Goal: Information Seeking & Learning: Find specific fact

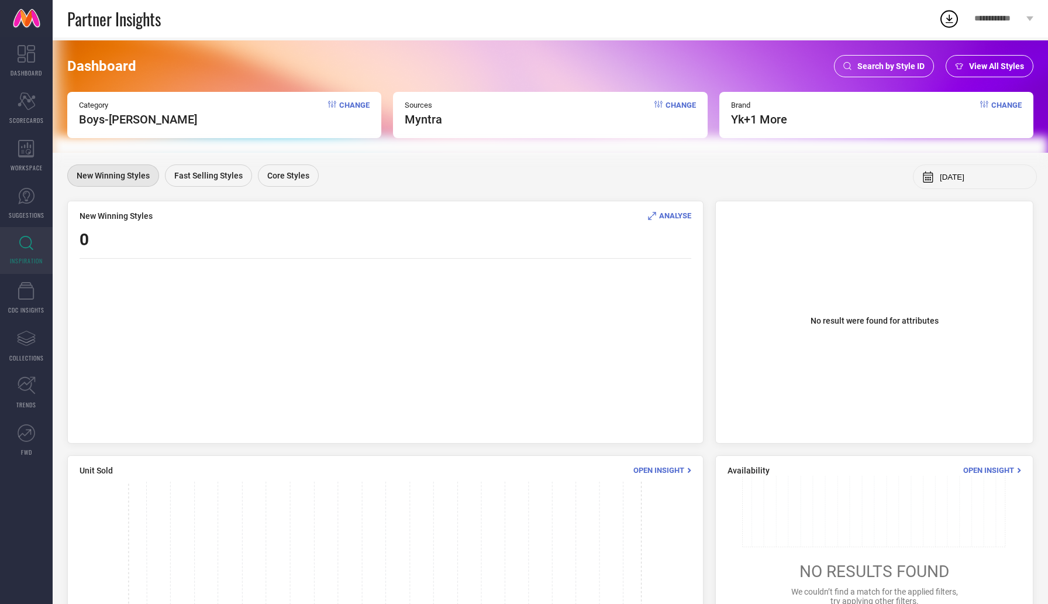
click at [882, 68] on span "Search by Style ID" at bounding box center [891, 65] width 67 height 9
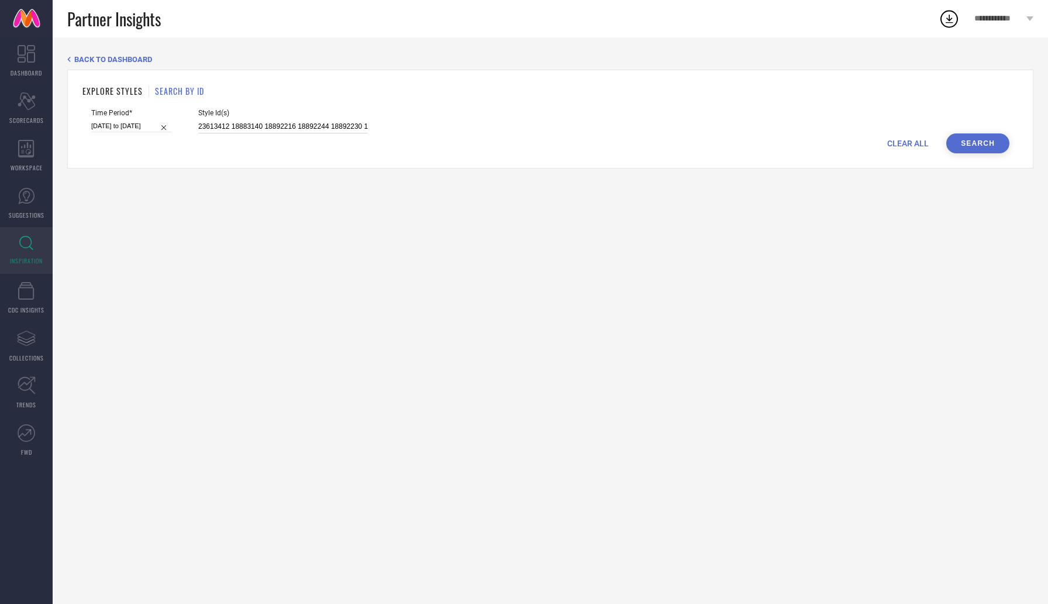
scroll to position [0, 492]
drag, startPoint x: 185, startPoint y: 128, endPoint x: 583, endPoint y: 133, distance: 398.4
click at [583, 133] on div "Time Period* 01-01-2025 to 30-06-2025 Style Id(s) 23613412 18883140 18892216 18…" at bounding box center [550, 121] width 918 height 25
paste input "8672504"
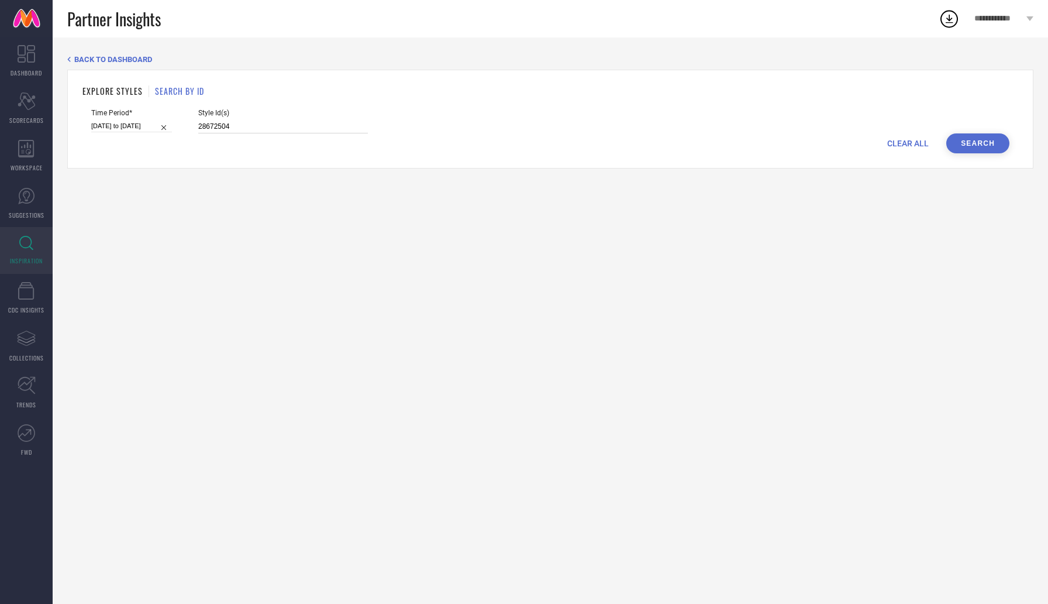
type input "28672504"
click at [972, 142] on button "Search" at bounding box center [978, 143] width 63 height 20
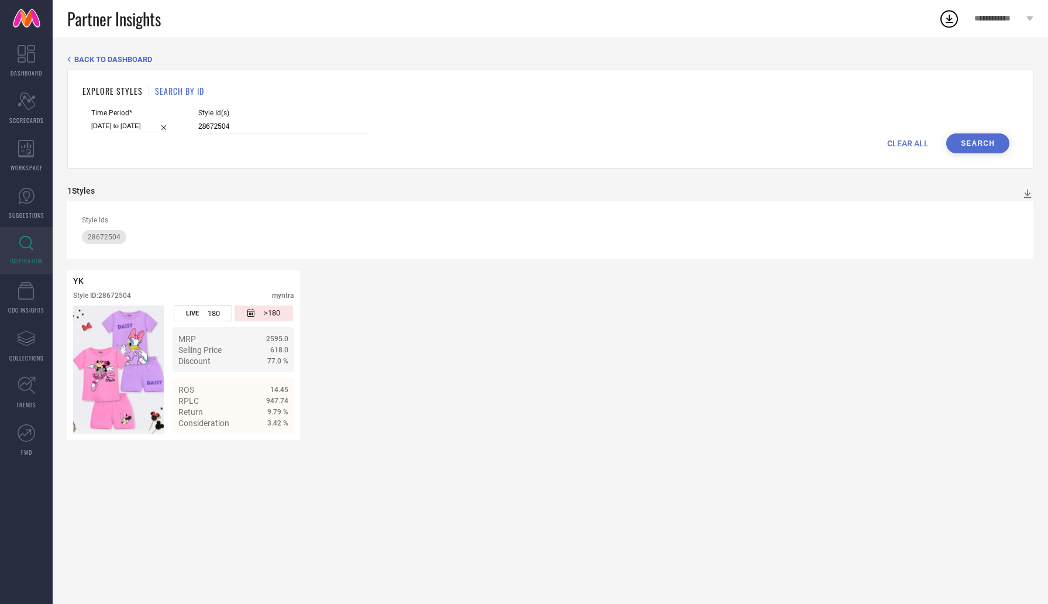
click at [126, 125] on input "01-01-2025 to 30-06-2025" at bounding box center [131, 126] width 81 height 12
select select "2025"
select select "1"
select select "2025"
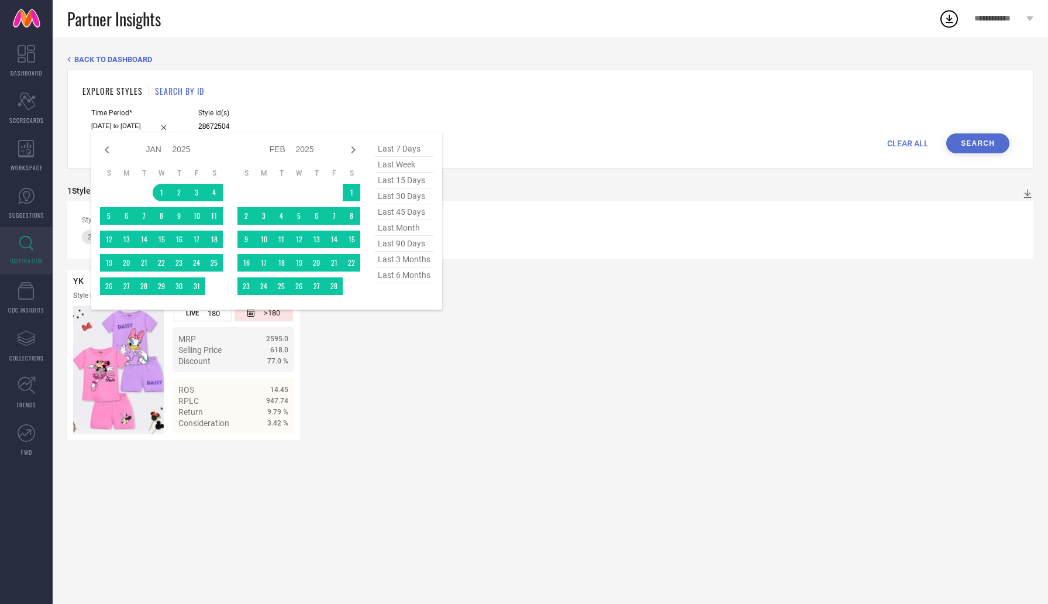
click at [411, 282] on span "last 6 months" at bounding box center [404, 275] width 58 height 16
type input "01-02-2025 to 31-07-2025"
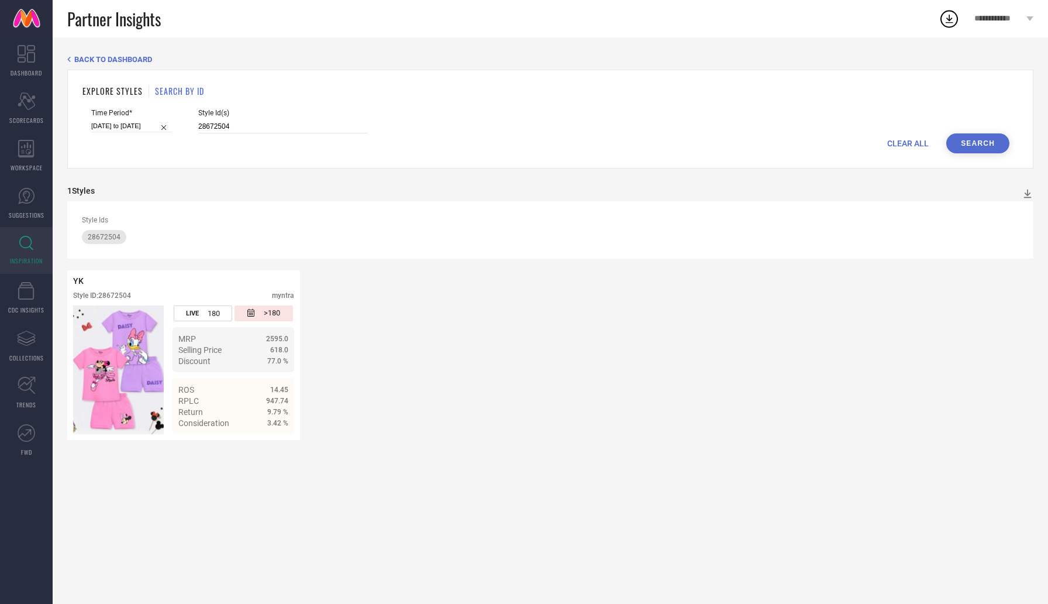
click at [969, 153] on button "Search" at bounding box center [978, 143] width 63 height 20
click at [263, 422] on span "Details" at bounding box center [275, 423] width 26 height 9
drag, startPoint x: 223, startPoint y: 125, endPoint x: 108, endPoint y: 125, distance: 115.8
click at [108, 125] on div "Time Period* 01-02-2025 to 31-07-2025 Style Id(s) 28672504" at bounding box center [550, 121] width 918 height 25
paste input "9988485"
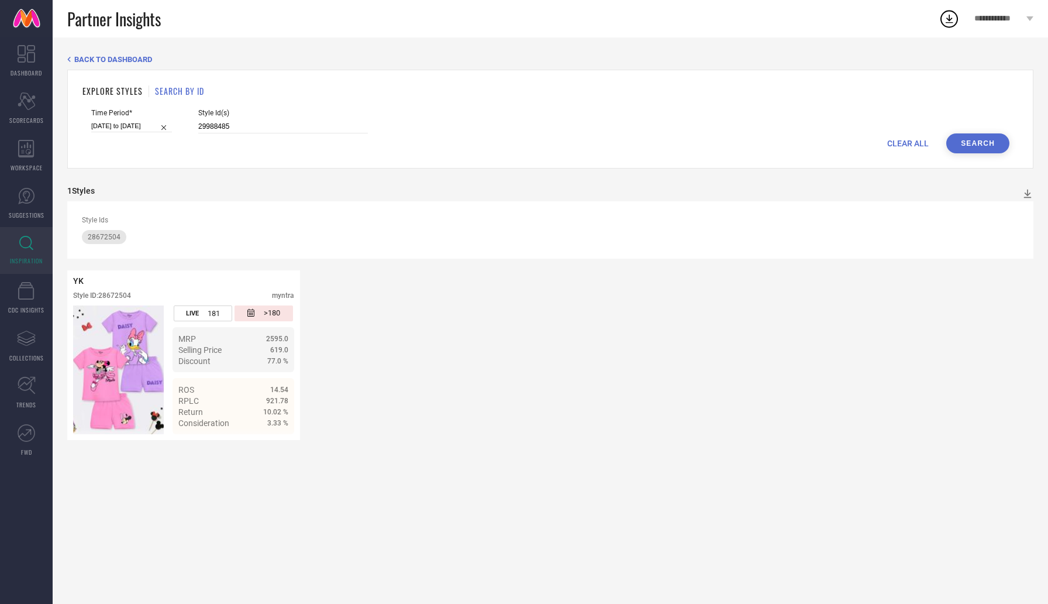
click at [990, 149] on button "Search" at bounding box center [978, 143] width 63 height 20
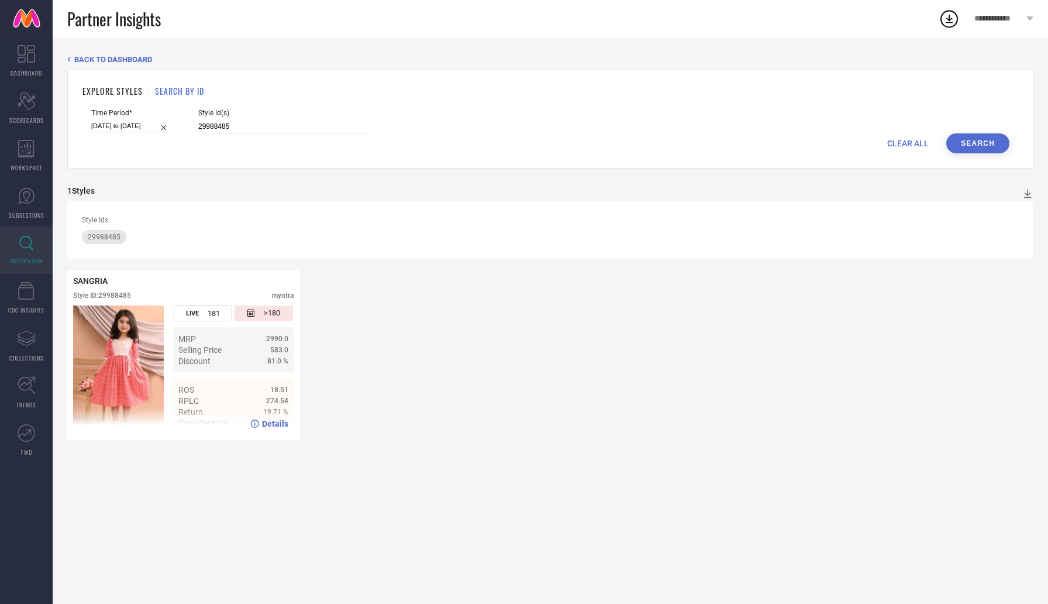
click at [272, 425] on span "Details" at bounding box center [275, 423] width 26 height 9
click at [222, 121] on input "29988485" at bounding box center [283, 126] width 170 height 13
drag, startPoint x: 222, startPoint y: 121, endPoint x: 160, endPoint y: 121, distance: 62.6
click at [160, 121] on div "Time Period* 01-02-2025 to 31-07-2025 Style Id(s) 29988485" at bounding box center [550, 121] width 918 height 25
paste input "8672506"
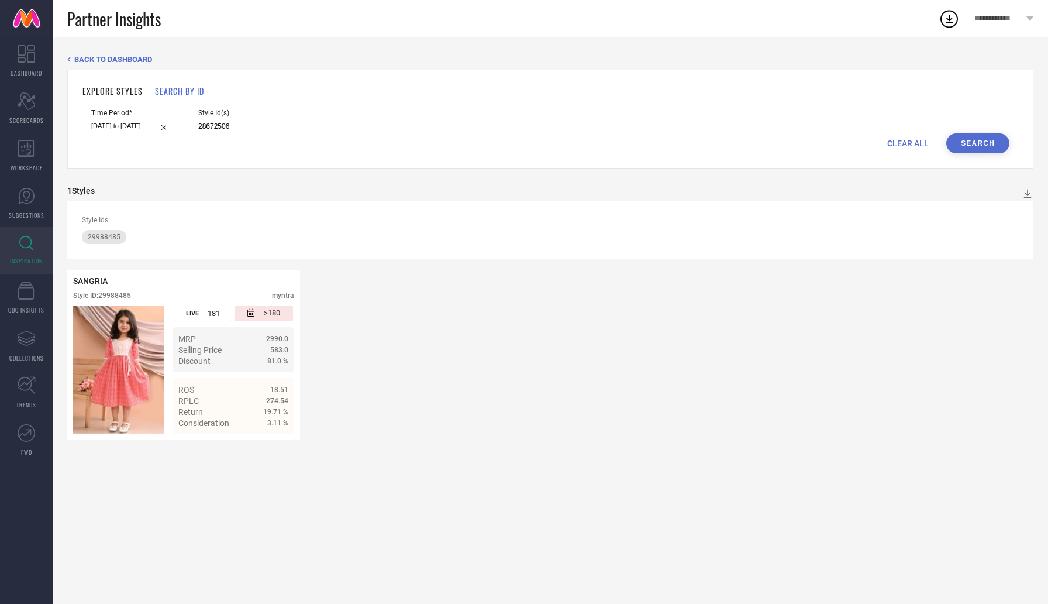
click at [962, 136] on button "Search" at bounding box center [978, 143] width 63 height 20
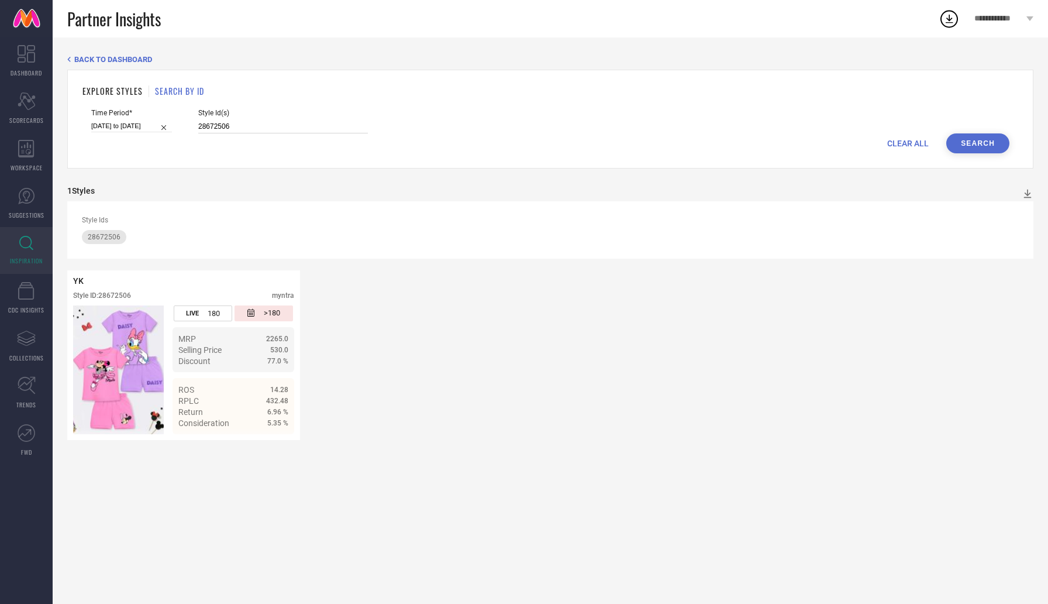
drag, startPoint x: 228, startPoint y: 130, endPoint x: 111, endPoint y: 130, distance: 117.0
click at [111, 130] on div "Time Period* 01-02-2025 to 31-07-2025 Style Id(s) 28672506" at bounding box center [550, 121] width 918 height 25
paste input "360075"
click at [982, 149] on button "Search" at bounding box center [978, 143] width 63 height 20
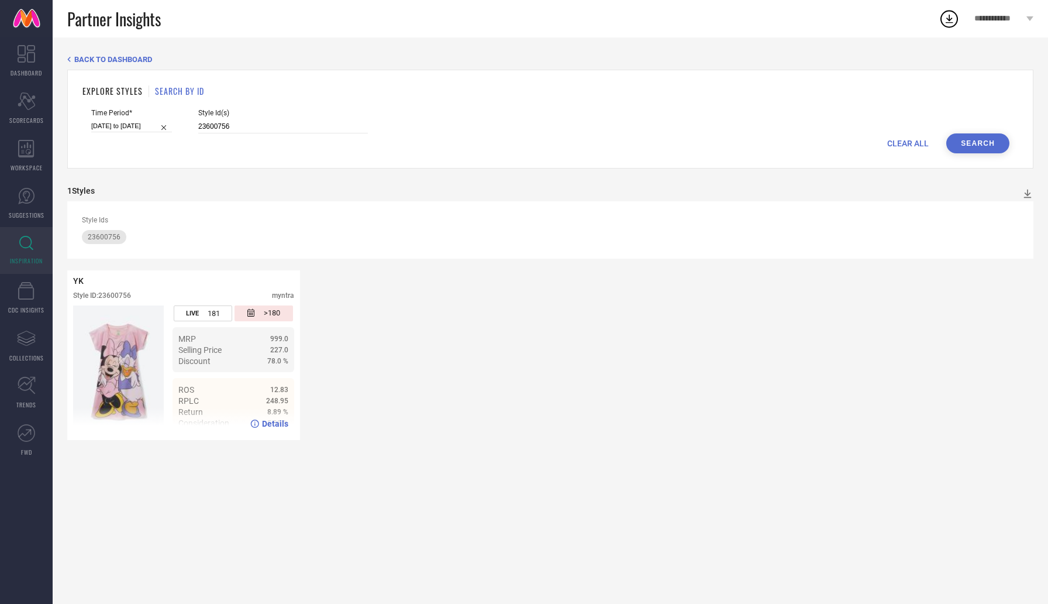
click at [273, 428] on span "Details" at bounding box center [275, 423] width 26 height 9
drag, startPoint x: 194, startPoint y: 122, endPoint x: 116, endPoint y: 122, distance: 77.8
click at [116, 122] on div "Time Period* 01-02-2025 to 31-07-2025 Style Id(s) 23600756" at bounding box center [550, 121] width 918 height 25
drag, startPoint x: 239, startPoint y: 125, endPoint x: 154, endPoint y: 125, distance: 84.2
click at [154, 125] on div "Time Period* 01-02-2025 to 31-07-2025 Style Id(s) 23600756" at bounding box center [550, 121] width 918 height 25
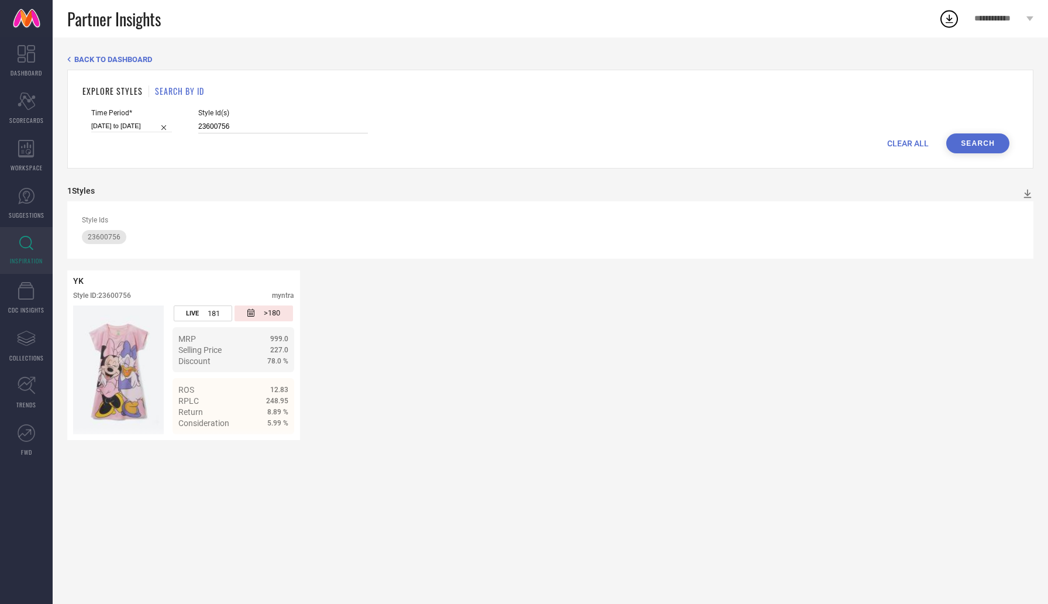
paste input "7852894"
click at [987, 146] on button "Search" at bounding box center [978, 143] width 63 height 20
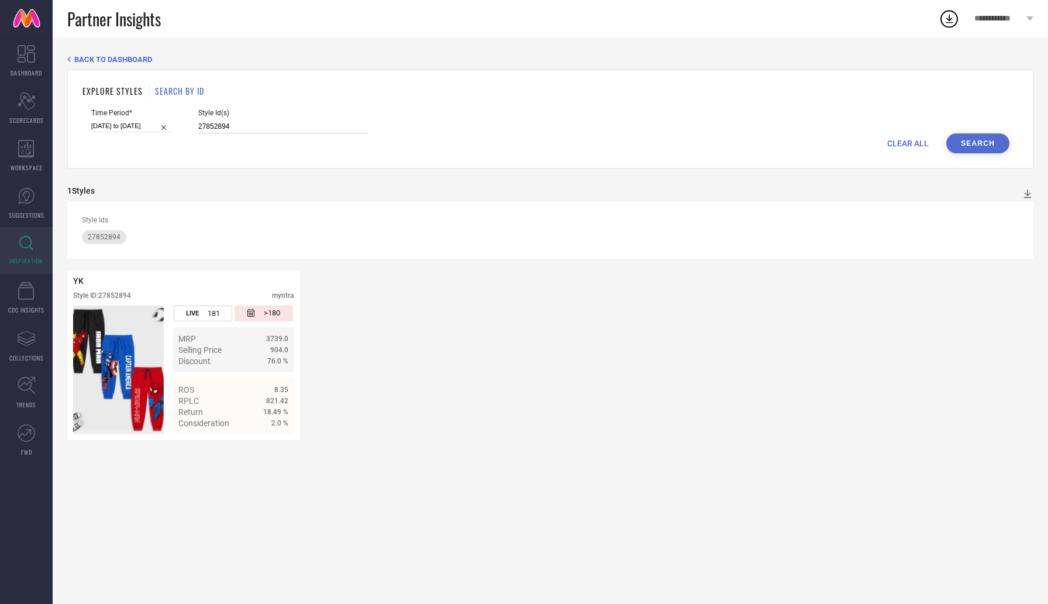
drag, startPoint x: 228, startPoint y: 125, endPoint x: 129, endPoint y: 125, distance: 98.9
click at [129, 125] on div "Time Period* 01-02-2025 to 31-07-2025 Style Id(s) 27852894" at bounding box center [550, 121] width 918 height 25
paste input "322648"
click at [969, 156] on div "EXPLORE STYLES SEARCH BY ID Time Period* 01-02-2025 to 31-07-2025 Style Id(s) 2…" at bounding box center [550, 119] width 966 height 99
click at [972, 144] on button "Search" at bounding box center [978, 143] width 63 height 20
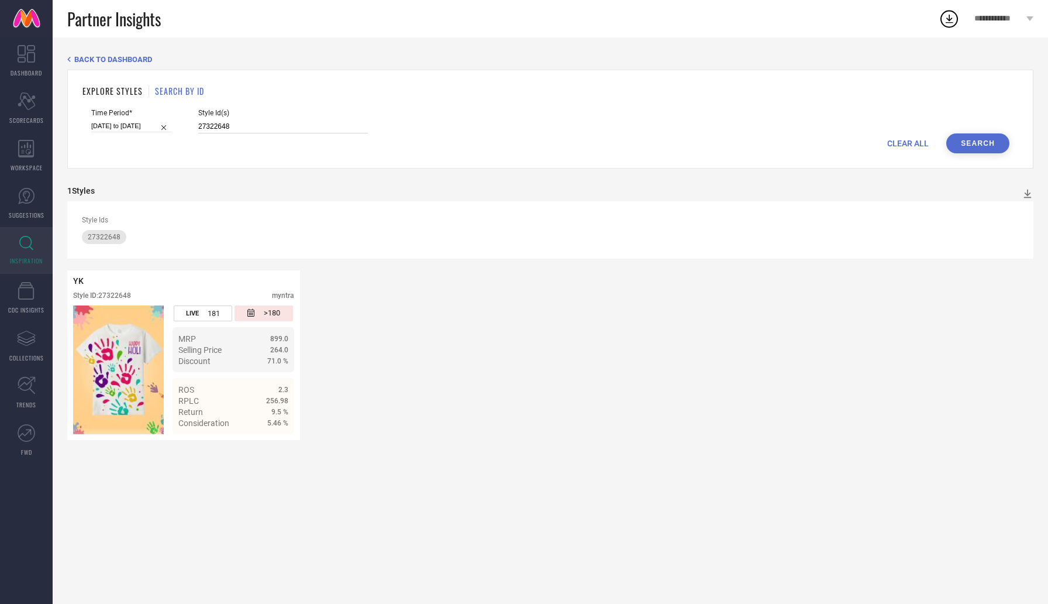
drag, startPoint x: 242, startPoint y: 128, endPoint x: 105, endPoint y: 128, distance: 136.3
click at [105, 128] on div "Time Period* 01-02-2025 to 31-07-2025 Style Id(s) 27322648" at bounding box center [550, 121] width 918 height 25
paste input "3484772"
click at [971, 139] on button "Search" at bounding box center [978, 143] width 63 height 20
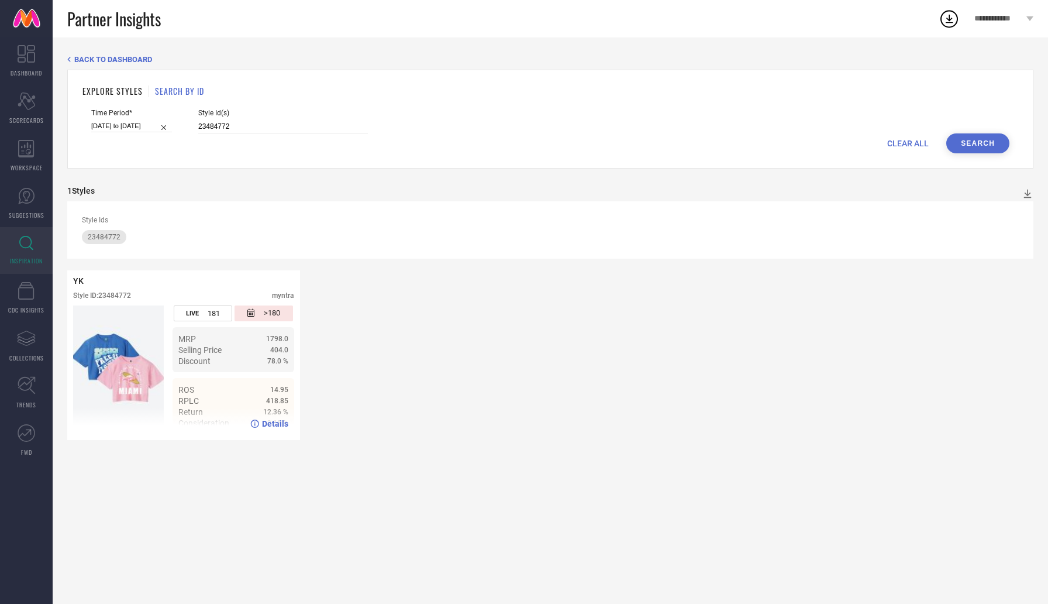
click at [267, 421] on span "Details" at bounding box center [275, 423] width 26 height 9
drag, startPoint x: 232, startPoint y: 123, endPoint x: 149, endPoint y: 123, distance: 82.5
click at [149, 123] on div "Time Period* 01-02-2025 to 31-07-2025 Style Id(s) 23484772" at bounding box center [550, 121] width 918 height 25
drag, startPoint x: 225, startPoint y: 127, endPoint x: 155, endPoint y: 128, distance: 70.2
click at [155, 128] on div "Time Period* 01-02-2025 to 31-07-2025 Style Id(s) 23484772" at bounding box center [550, 121] width 918 height 25
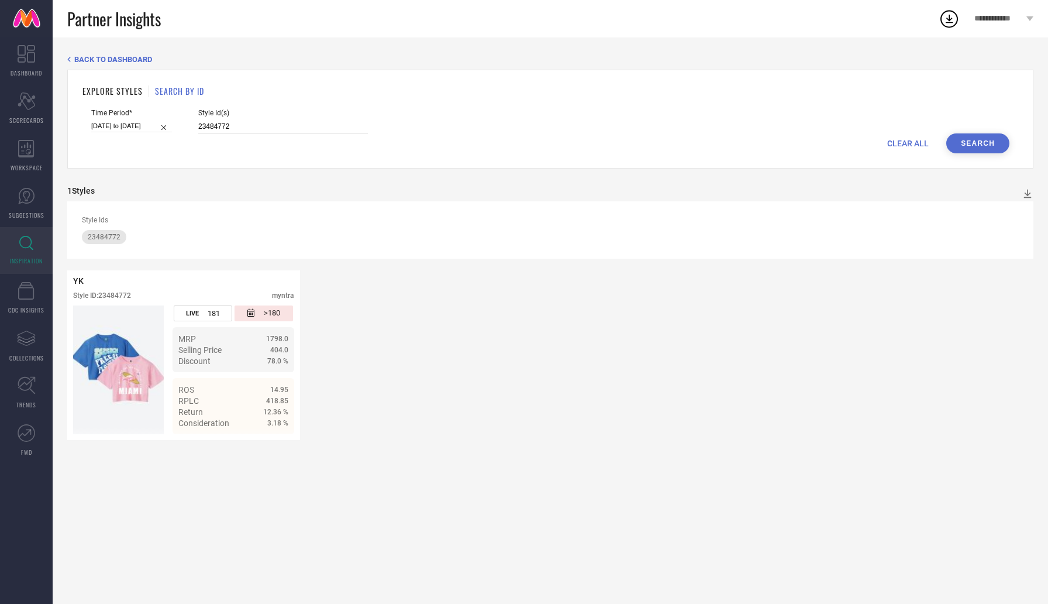
paste input "32696598"
click at [972, 139] on button "Search" at bounding box center [978, 143] width 63 height 20
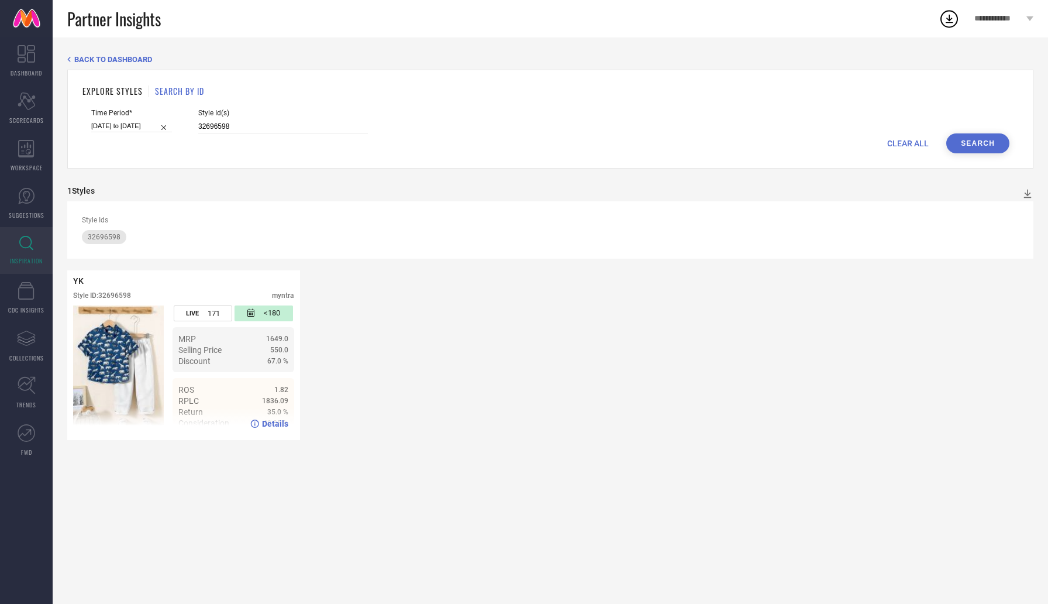
click at [279, 424] on span "Details" at bounding box center [275, 423] width 26 height 9
drag, startPoint x: 222, startPoint y: 129, endPoint x: 125, endPoint y: 129, distance: 97.1
click at [125, 129] on div "Time Period* 01-02-2025 to 31-07-2025 Style Id(s) 32696598" at bounding box center [550, 121] width 918 height 25
paste input "1986282"
click at [980, 146] on button "Search" at bounding box center [978, 143] width 63 height 20
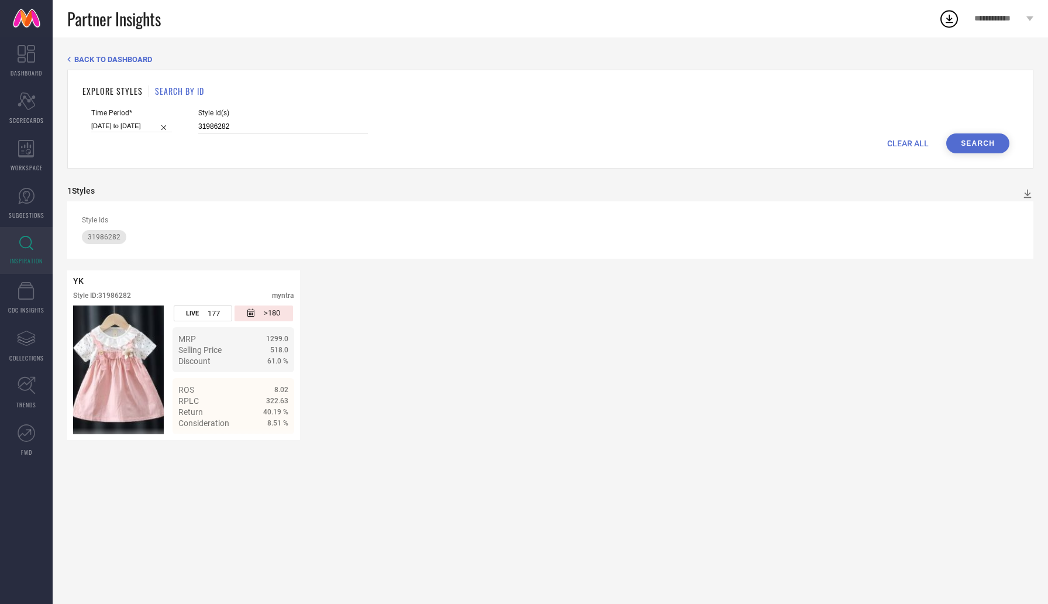
drag, startPoint x: 221, startPoint y: 128, endPoint x: 150, endPoint y: 128, distance: 70.2
click at [150, 128] on div "Time Period* 01-02-2025 to 31-07-2025 Style Id(s) 31986282" at bounding box center [550, 121] width 918 height 25
paste input "2485116"
click at [973, 148] on button "Search" at bounding box center [978, 143] width 63 height 20
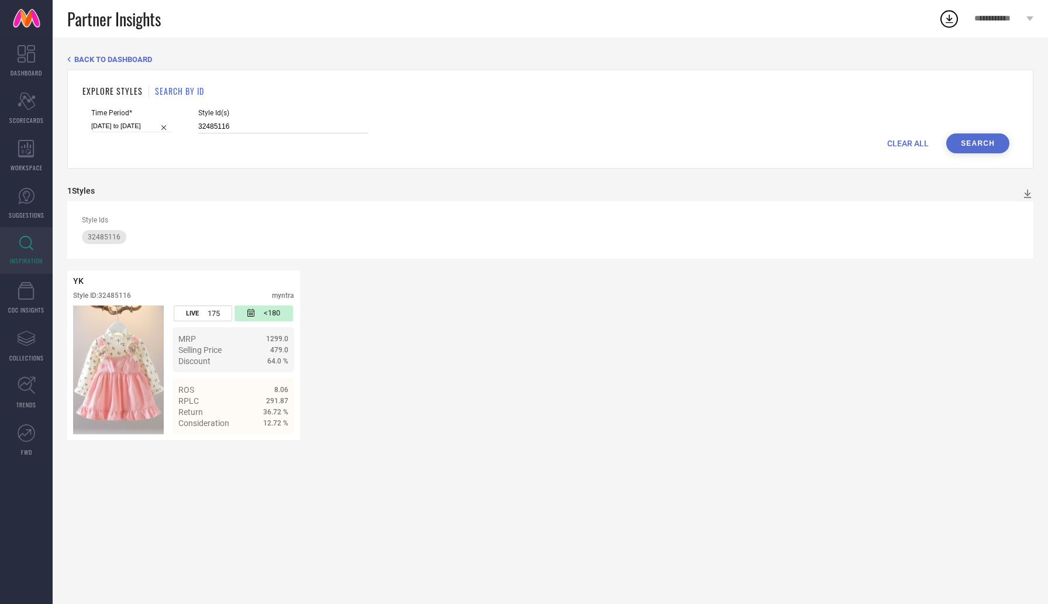
drag, startPoint x: 227, startPoint y: 129, endPoint x: 131, endPoint y: 129, distance: 95.9
click at [131, 129] on div "Time Period* 01-02-2025 to 31-07-2025 Style Id(s) 32485116" at bounding box center [550, 121] width 918 height 25
paste input "25032618"
click at [990, 143] on button "Search" at bounding box center [978, 143] width 63 height 20
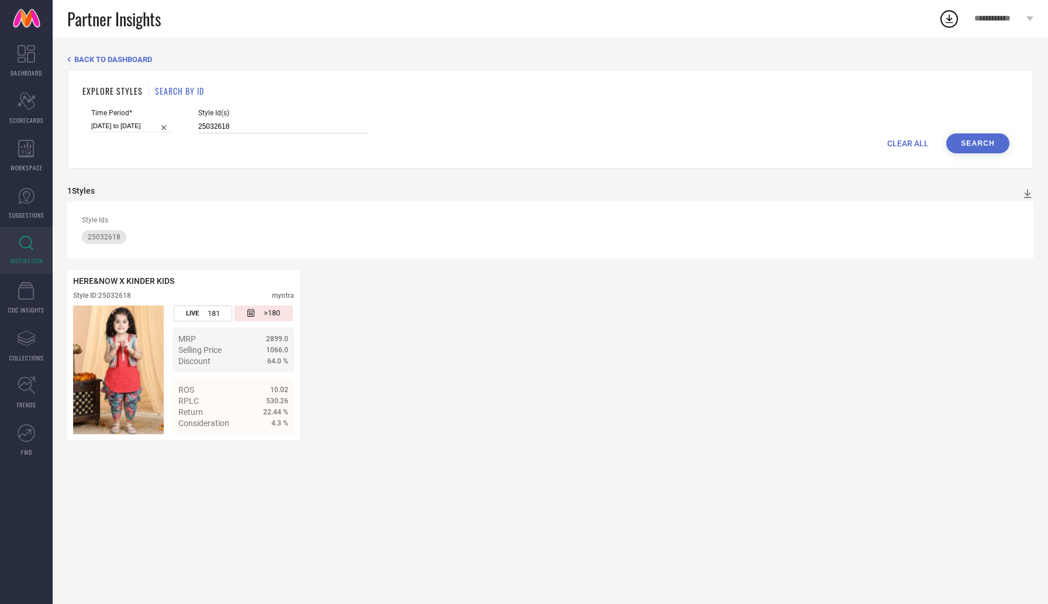
drag, startPoint x: 219, startPoint y: 126, endPoint x: 99, endPoint y: 128, distance: 119.9
click at [99, 128] on div "Time Period* 01-02-2025 to 31-07-2025 Style Id(s) 25032618" at bounding box center [550, 121] width 918 height 25
paste input "3600752"
click at [980, 141] on button "Search" at bounding box center [978, 143] width 63 height 20
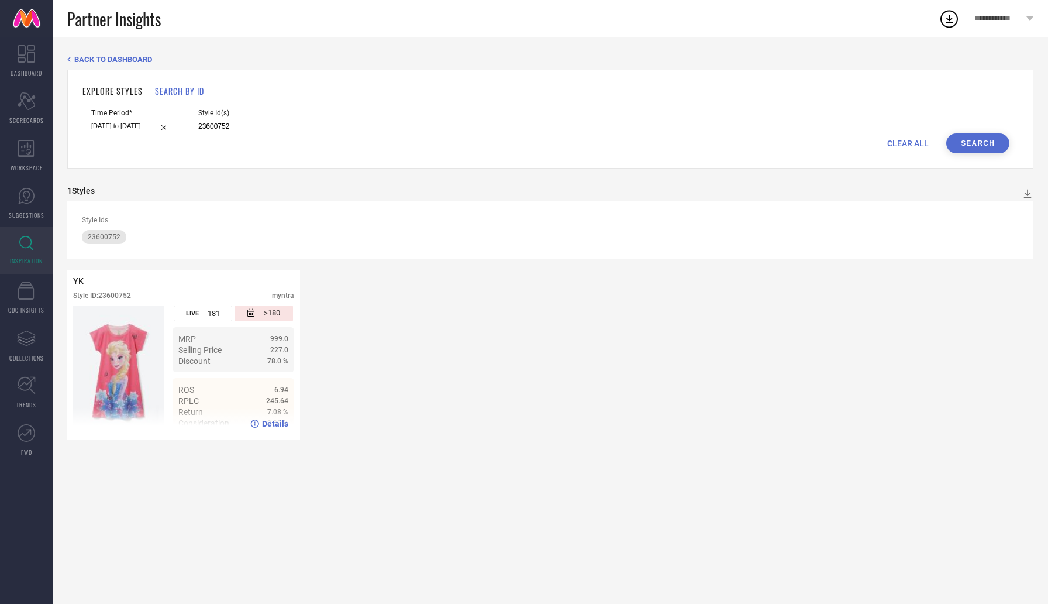
click at [267, 425] on span "Details" at bounding box center [275, 423] width 26 height 9
drag, startPoint x: 223, startPoint y: 126, endPoint x: 101, endPoint y: 126, distance: 122.3
click at [101, 126] on div "Time Period* 01-02-2025 to 31-07-2025 Style Id(s) 23600752" at bounding box center [550, 121] width 918 height 25
paste input "30269194"
type input "30269194"
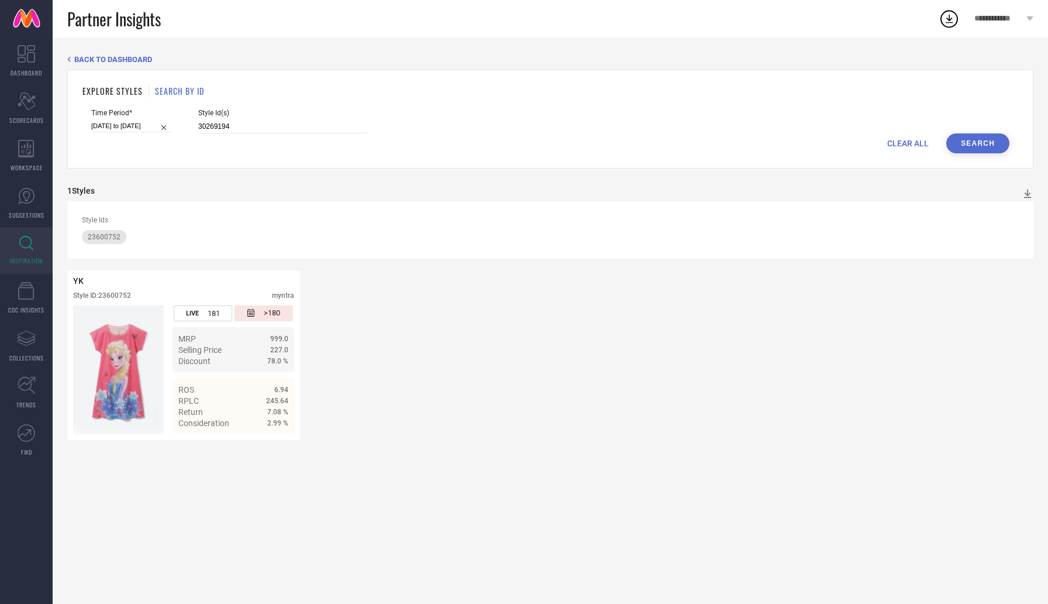
click at [978, 142] on button "Search" at bounding box center [978, 143] width 63 height 20
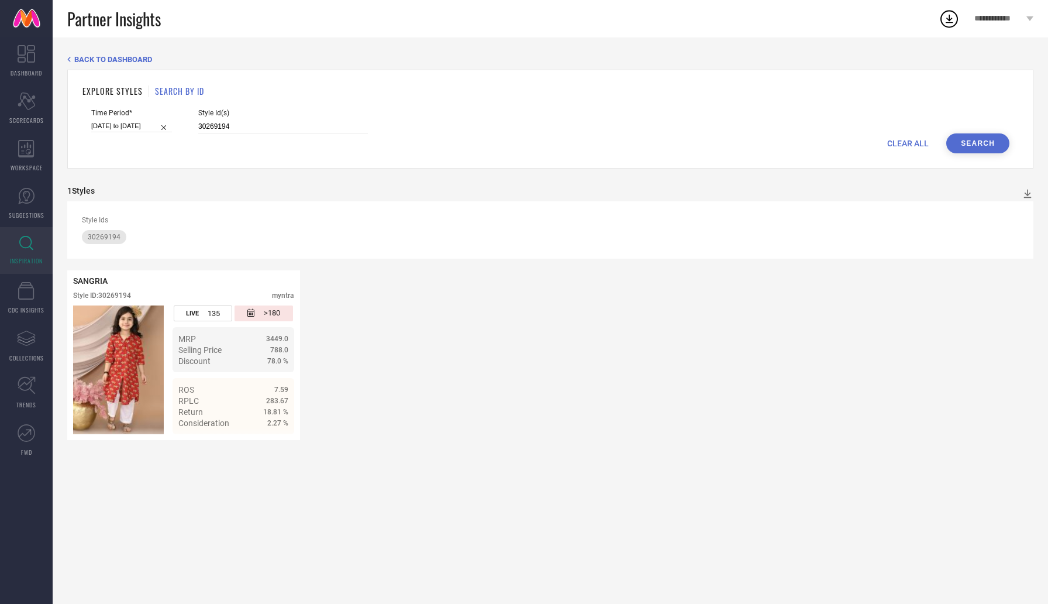
click at [121, 89] on h1 "EXPLORE STYLES" at bounding box center [112, 91] width 60 height 12
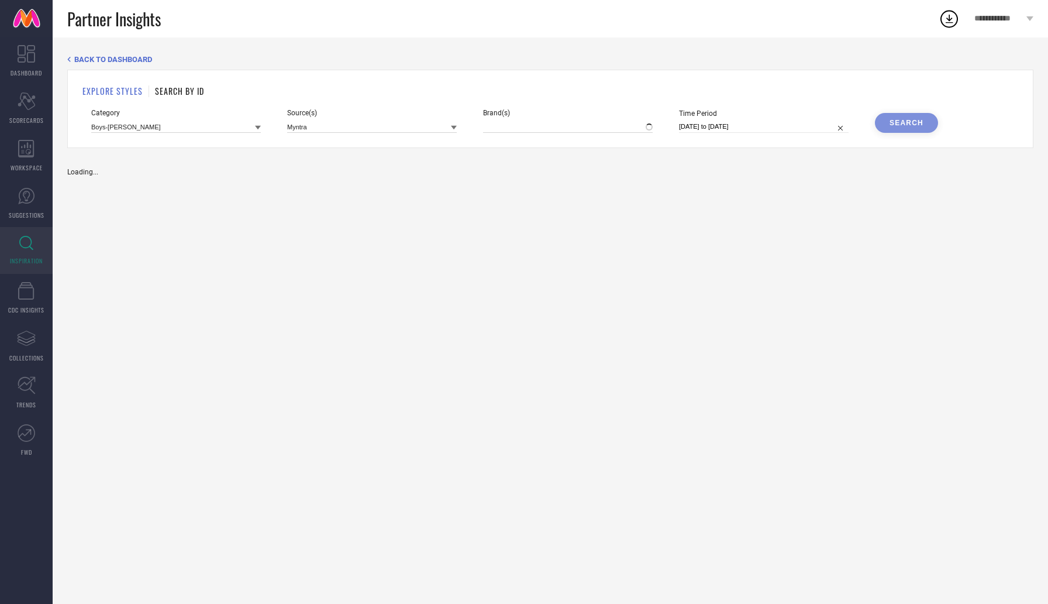
type input "YK, + 1 more"
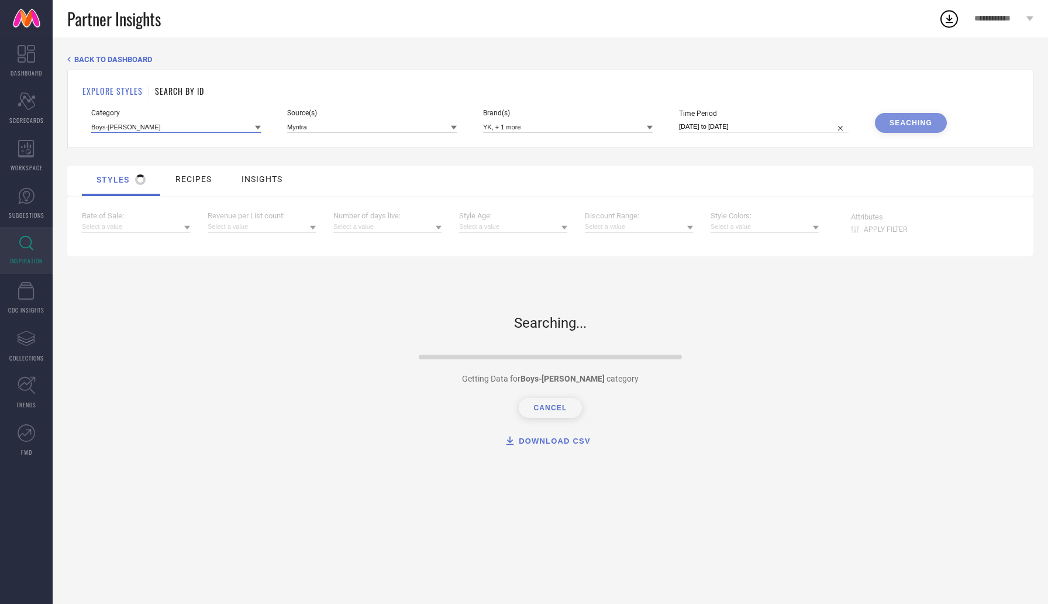
click at [163, 126] on input at bounding box center [176, 127] width 170 height 12
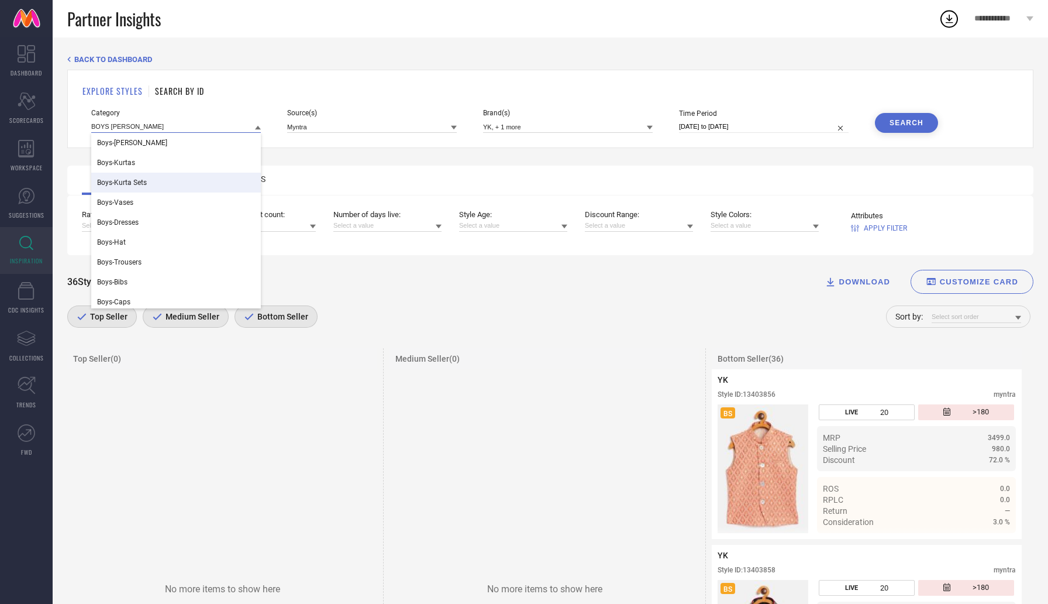
type input "BOYS KURTA SE"
click at [153, 183] on div "Boys-Kurta Sets" at bounding box center [176, 183] width 170 height 20
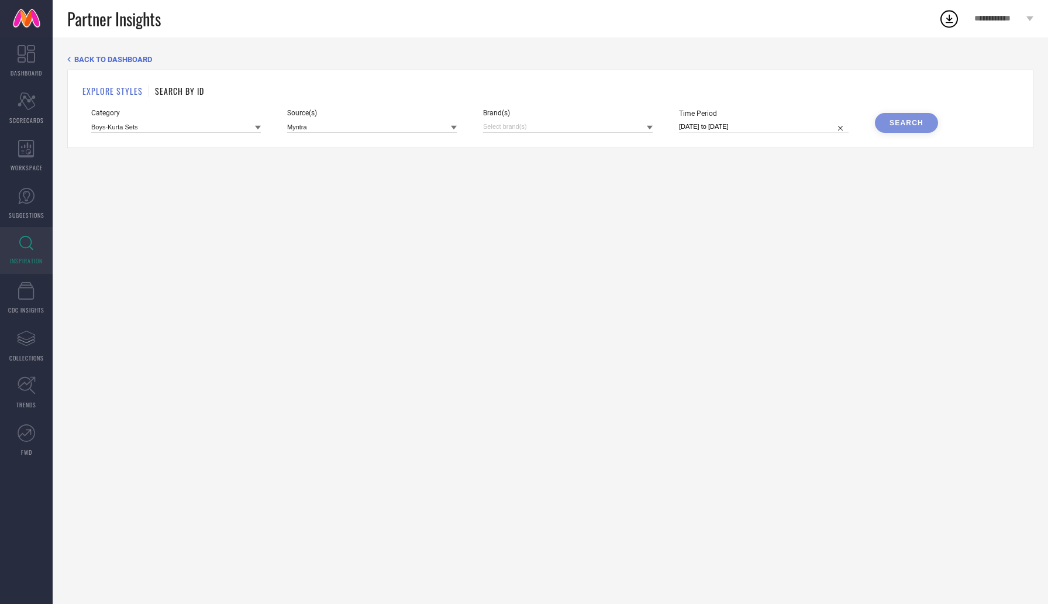
select select "6"
select select "2025"
select select "7"
select select "2025"
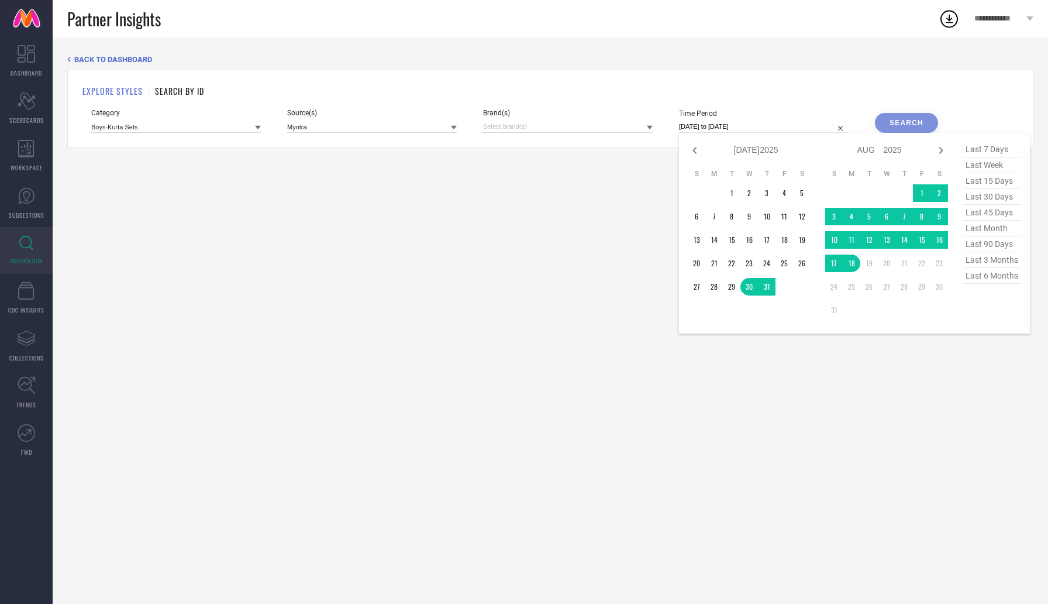
click at [793, 130] on input "30-07-2025 to 18-08-2025" at bounding box center [764, 127] width 170 height 12
click at [1001, 282] on span "last 6 months" at bounding box center [992, 276] width 58 height 16
type input "01-02-2025 to 31-07-2025"
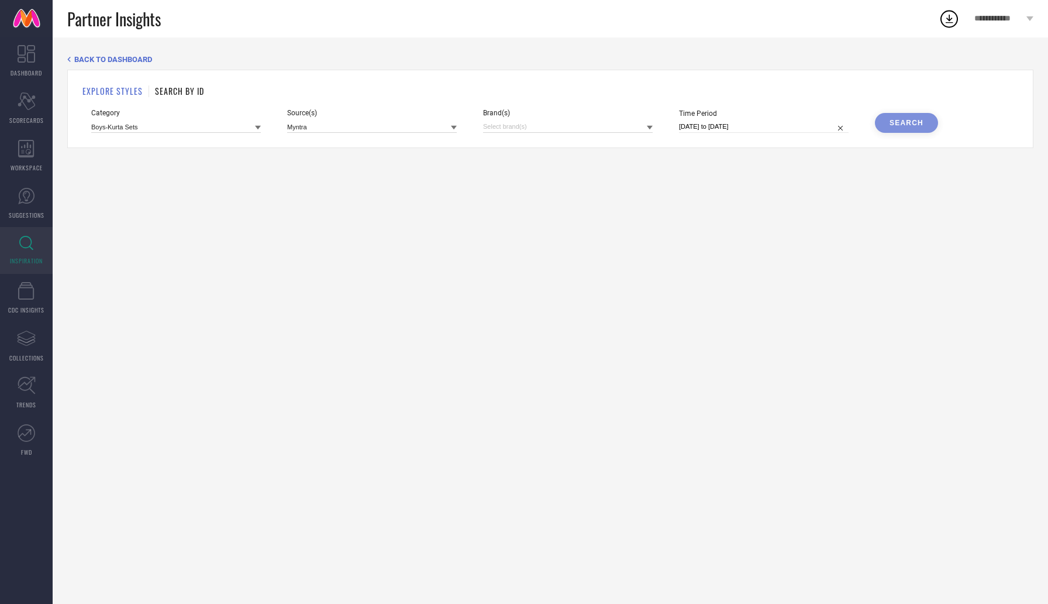
click at [915, 126] on div "Search" at bounding box center [906, 123] width 63 height 20
click at [525, 133] on input at bounding box center [568, 127] width 170 height 12
type input "SAN"
click at [517, 172] on div "SANGRIA" at bounding box center [568, 166] width 170 height 22
click at [827, 171] on div "BACK TO DASHBOARD EXPLORE STYLES SEARCH BY ID Category Boys-Kurta Sets Source(s…" at bounding box center [551, 320] width 996 height 566
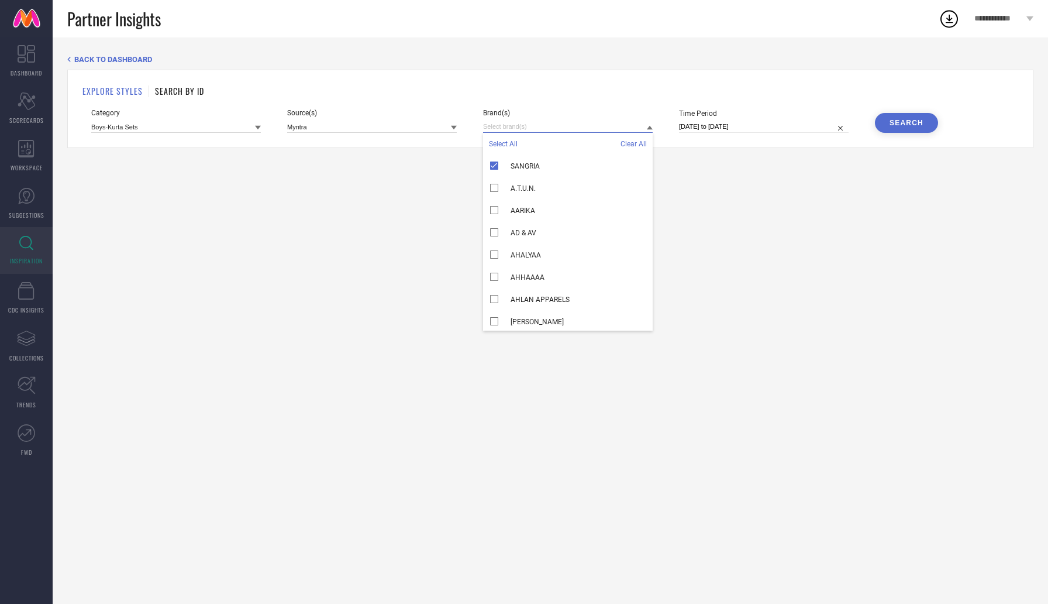
click at [526, 132] on input at bounding box center [568, 127] width 170 height 12
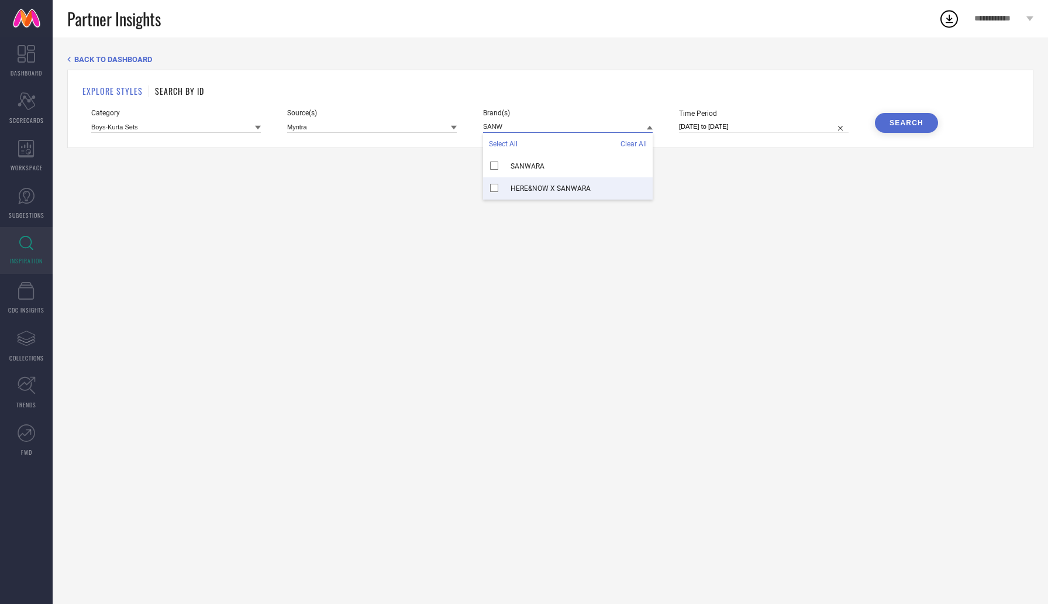
type input "SANW"
click at [530, 183] on div "HERE&NOW X SANWARA" at bounding box center [568, 188] width 170 height 22
click at [814, 183] on div "BACK TO DASHBOARD EXPLORE STYLES SEARCH BY ID Category Boys-Kurta Sets Source(s…" at bounding box center [551, 320] width 996 height 566
click at [900, 120] on div "Search" at bounding box center [907, 123] width 34 height 8
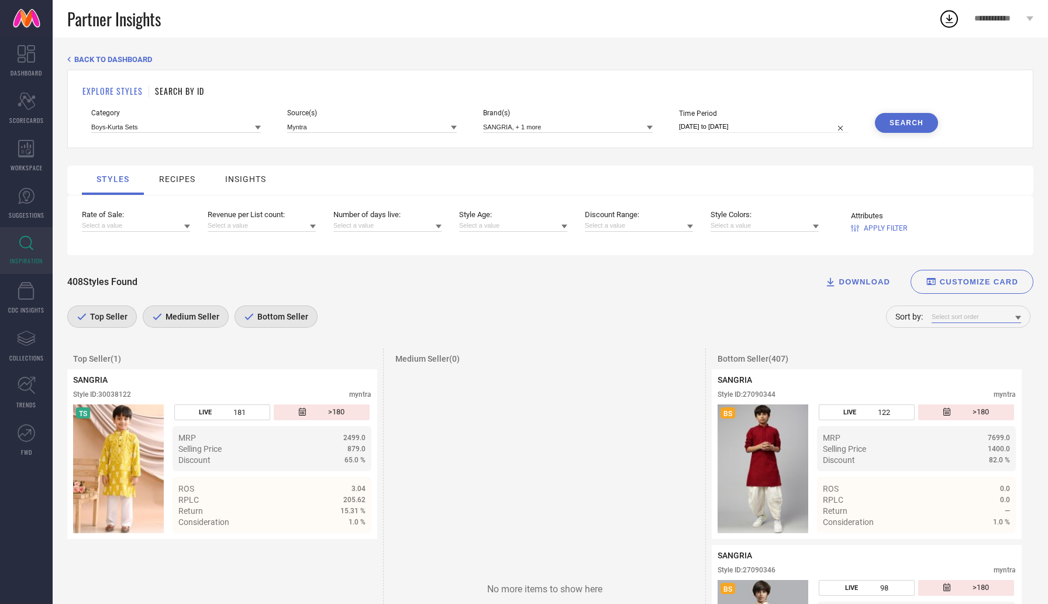
click at [962, 315] on input at bounding box center [977, 317] width 90 height 12
click at [975, 337] on span "Rate of Sale" at bounding box center [956, 333] width 37 height 8
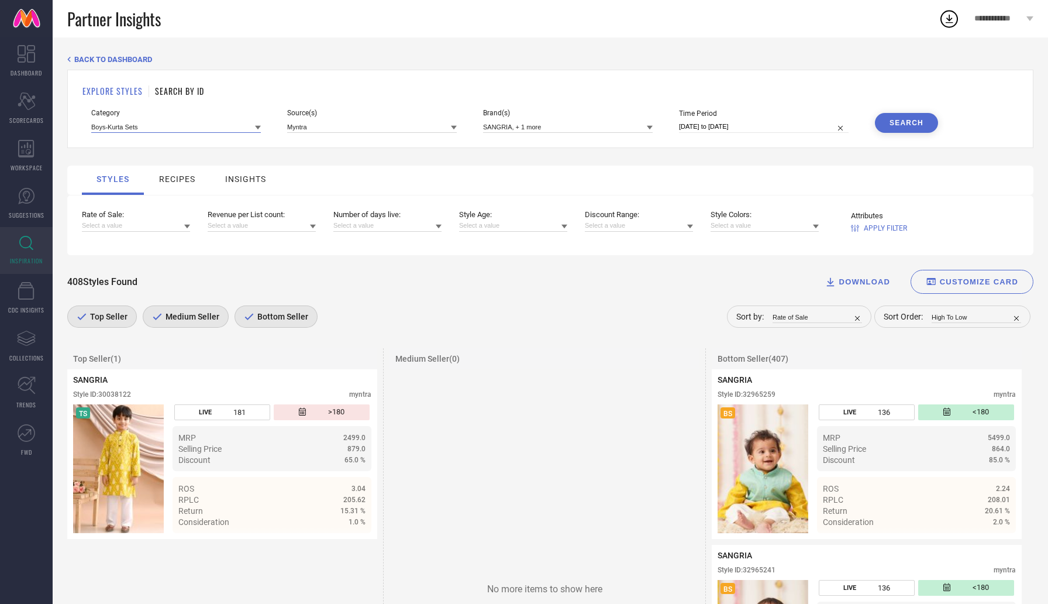
click at [180, 128] on input at bounding box center [176, 127] width 170 height 12
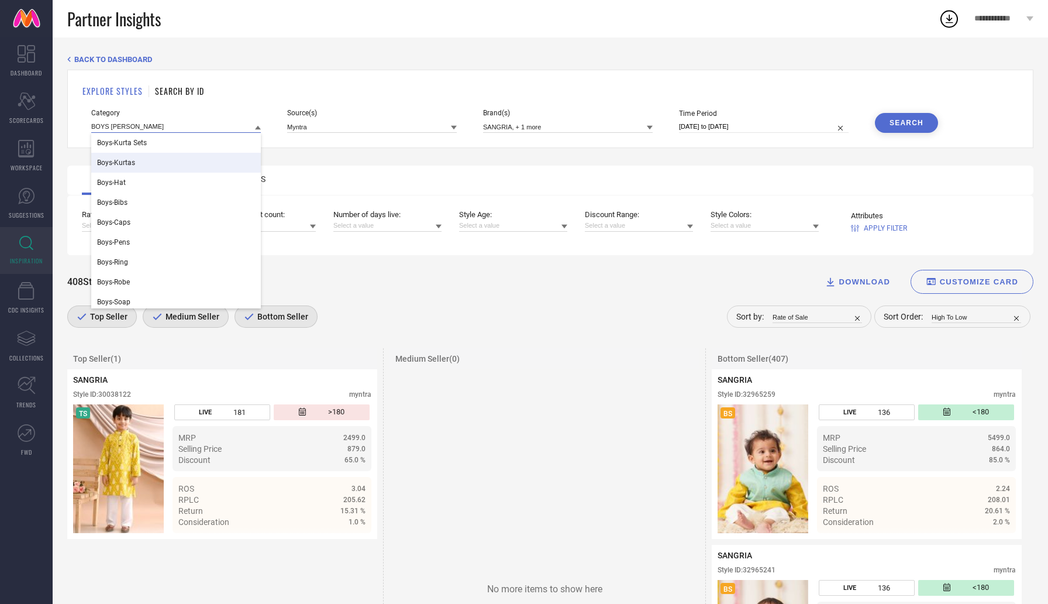
type input "BOYS KURTA"
click at [161, 163] on div "Boys-Kurtas" at bounding box center [176, 163] width 170 height 20
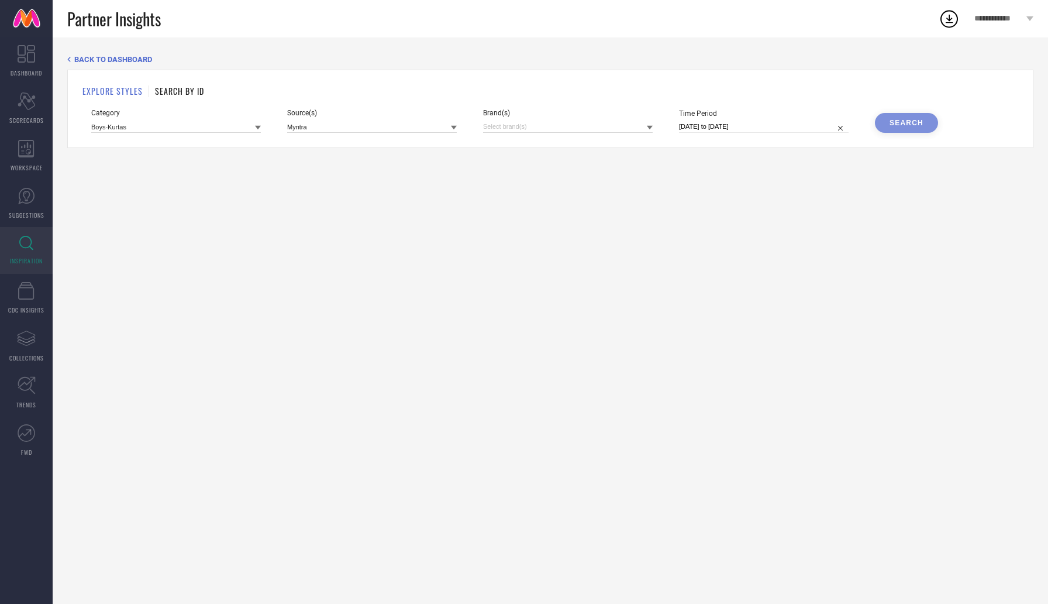
click at [555, 114] on span "Brand(s)" at bounding box center [568, 113] width 170 height 8
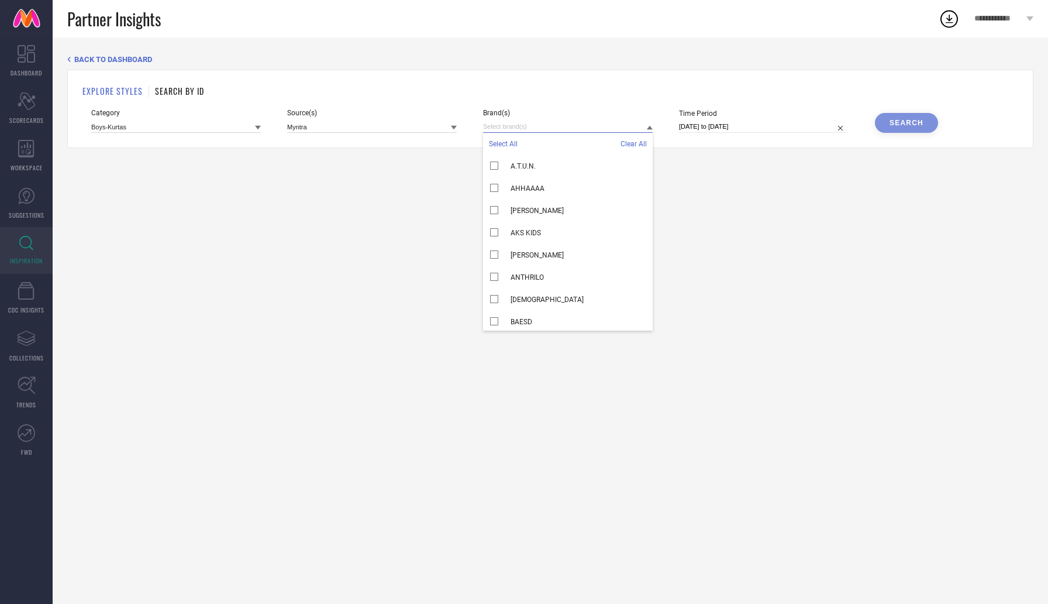
click at [545, 128] on input at bounding box center [568, 127] width 170 height 12
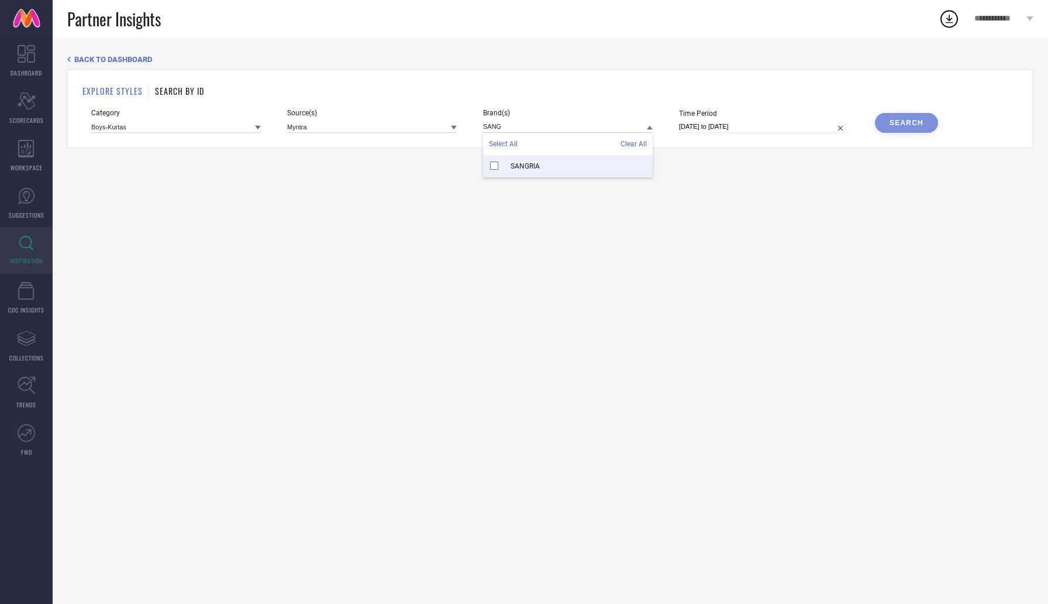
click at [527, 164] on span "SANGRIA" at bounding box center [525, 166] width 29 height 8
click at [531, 126] on input "SANG" at bounding box center [568, 127] width 170 height 12
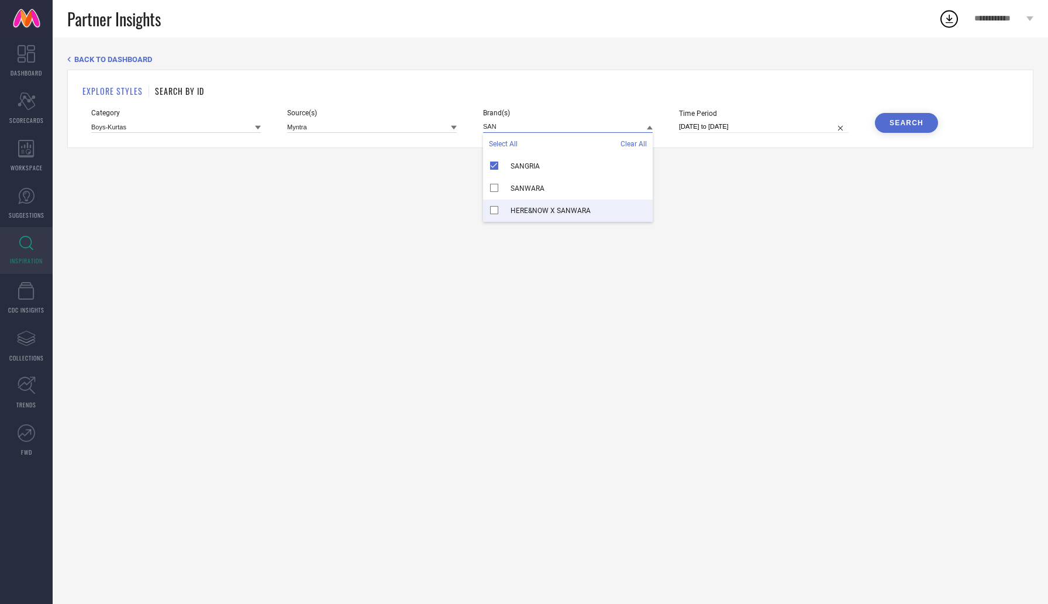
type input "SAN"
click at [534, 211] on span "HERE&NOW X SANWARA" at bounding box center [551, 210] width 80 height 8
click at [782, 87] on div "EXPLORE STYLES SEARCH BY ID" at bounding box center [550, 91] width 936 height 12
click at [926, 124] on button "Search" at bounding box center [906, 123] width 63 height 20
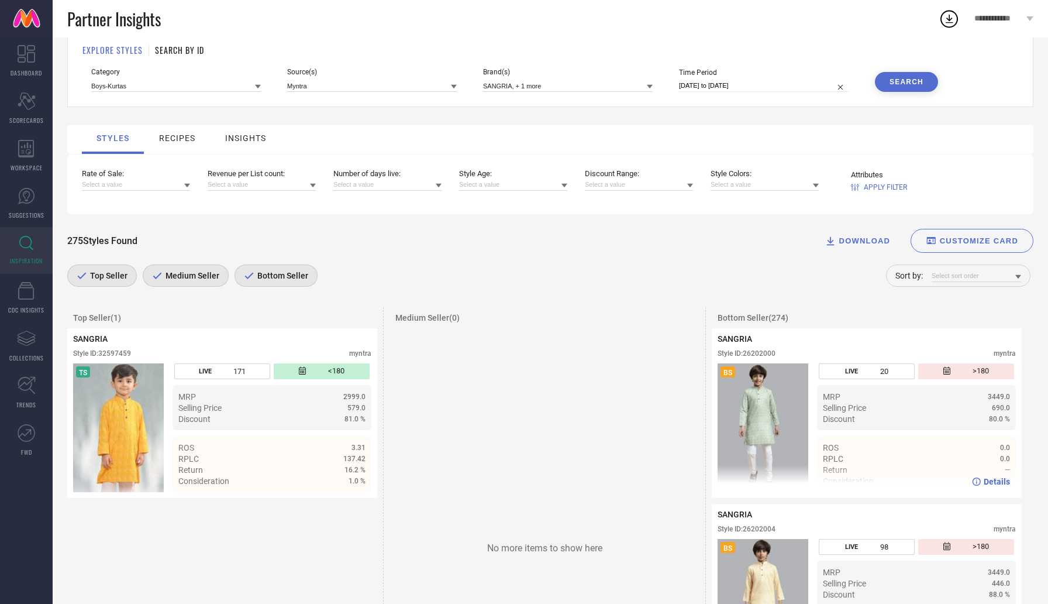
scroll to position [44, 0]
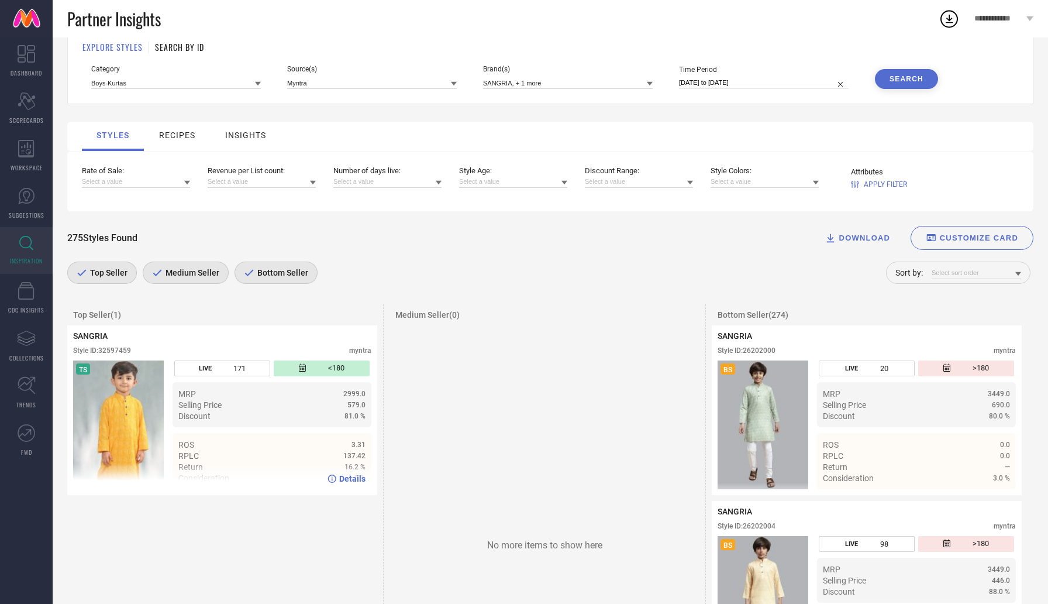
click at [110, 406] on img at bounding box center [118, 424] width 91 height 129
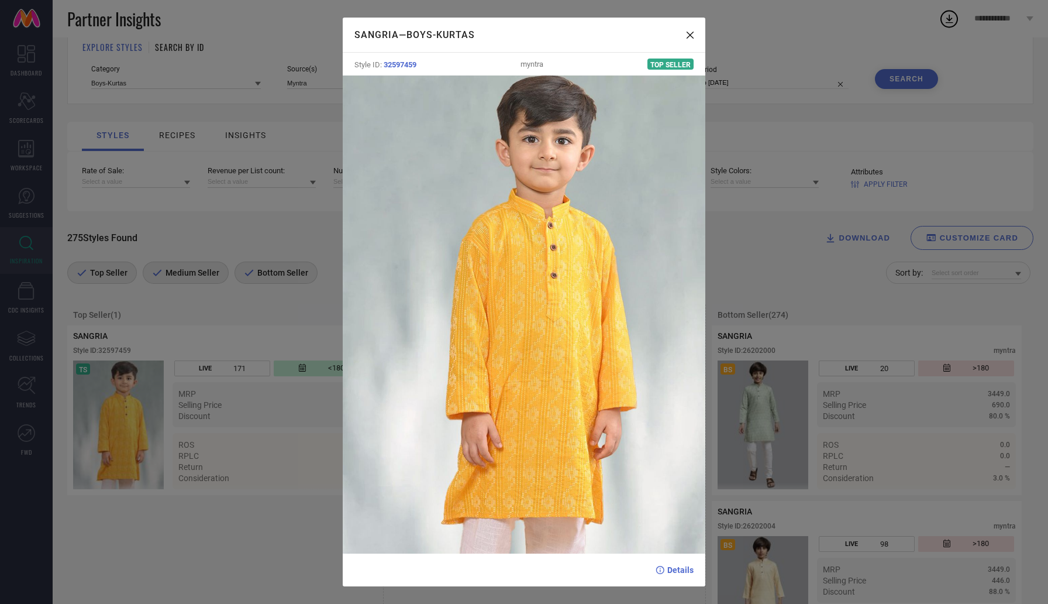
click at [687, 35] on icon at bounding box center [690, 35] width 7 height 7
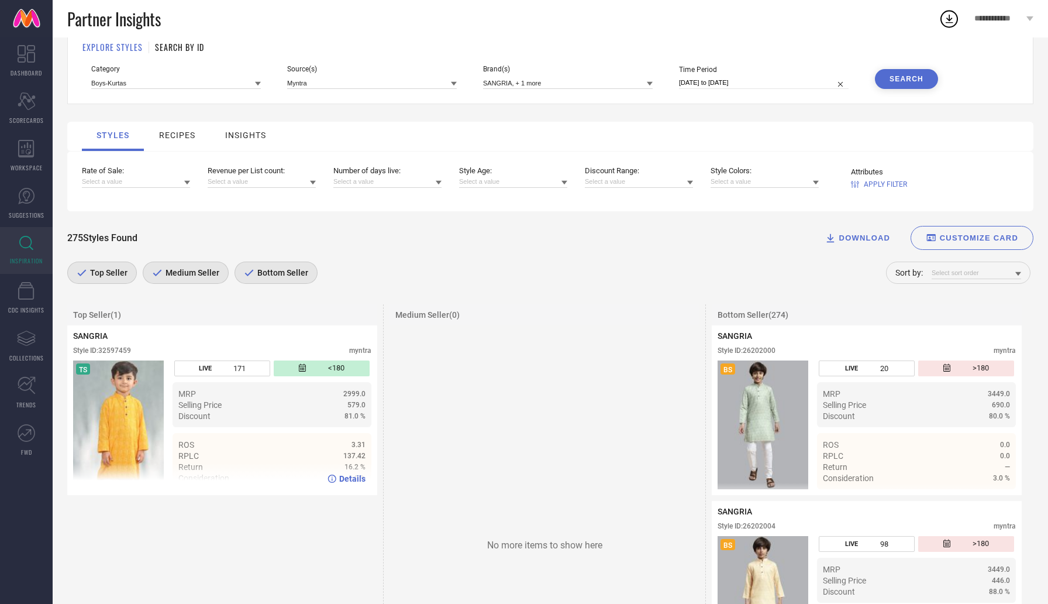
click at [350, 481] on span "Details" at bounding box center [352, 478] width 26 height 9
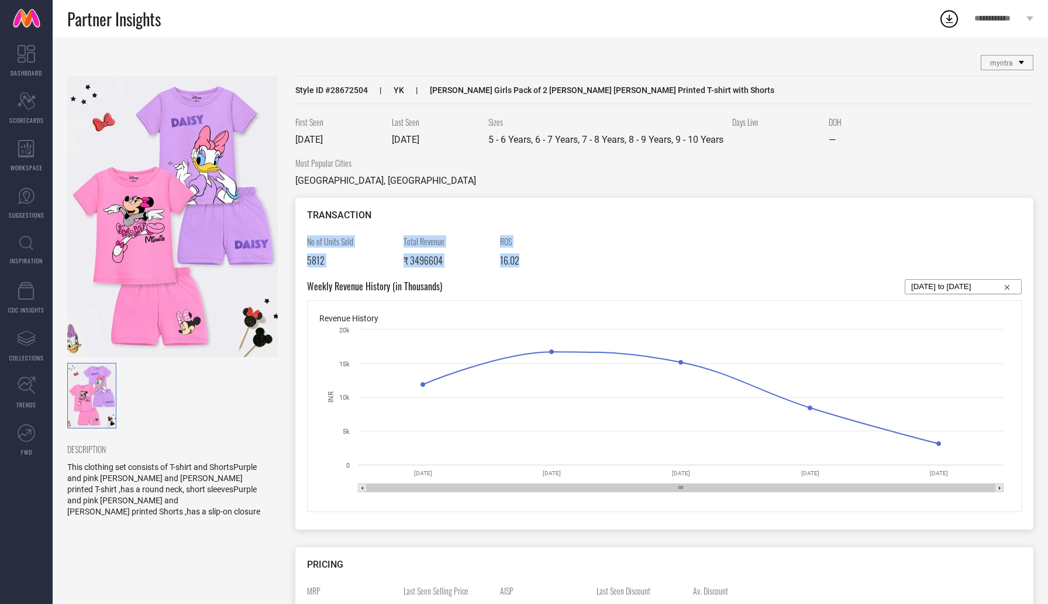
drag, startPoint x: 307, startPoint y: 242, endPoint x: 636, endPoint y: 276, distance: 330.5
click at [636, 276] on div "No of Units Sold 5812 Total Revenue ₹ 3496604 ROS 16.02" at bounding box center [664, 257] width 715 height 44
copy div "No of Units Sold 5812 Total Revenue ₹ 3496604 ROS 16.02"
click at [115, 225] on img at bounding box center [172, 216] width 211 height 281
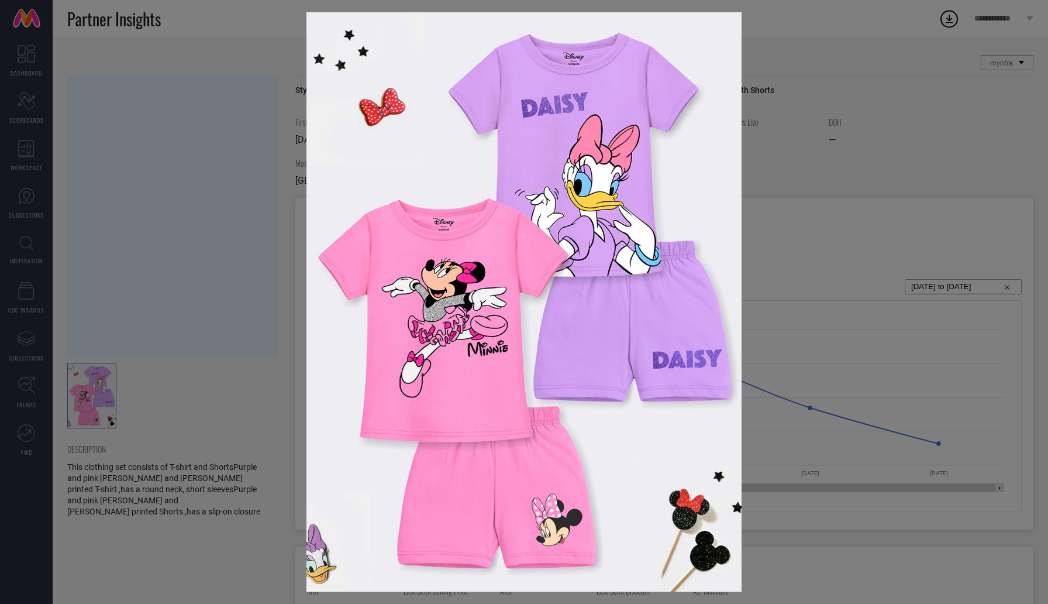
click at [154, 225] on div at bounding box center [524, 302] width 1048 height 604
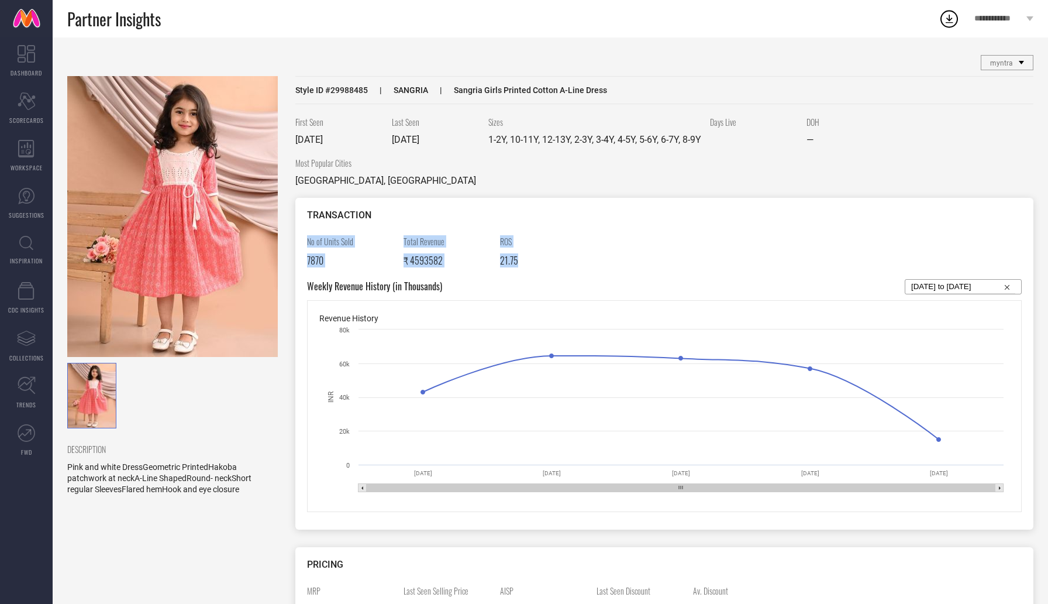
drag, startPoint x: 308, startPoint y: 240, endPoint x: 560, endPoint y: 258, distance: 253.4
click at [560, 258] on div "No of Units Sold 7870 Total Revenue ₹ 4593582 ROS 21.75" at bounding box center [664, 257] width 715 height 44
copy div "No of Units Sold 7870 Total Revenue ₹ 4593582 ROS 21.75"
click at [195, 232] on img at bounding box center [172, 216] width 211 height 281
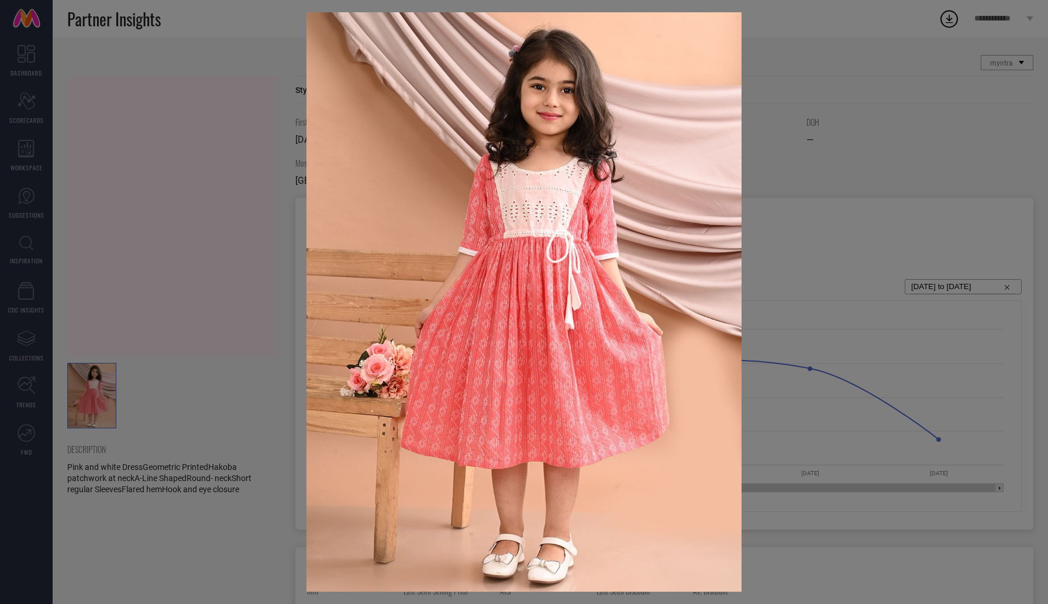
drag, startPoint x: 601, startPoint y: 185, endPoint x: 412, endPoint y: 13, distance: 255.5
click div at bounding box center [524, 302] width 1048 height 604
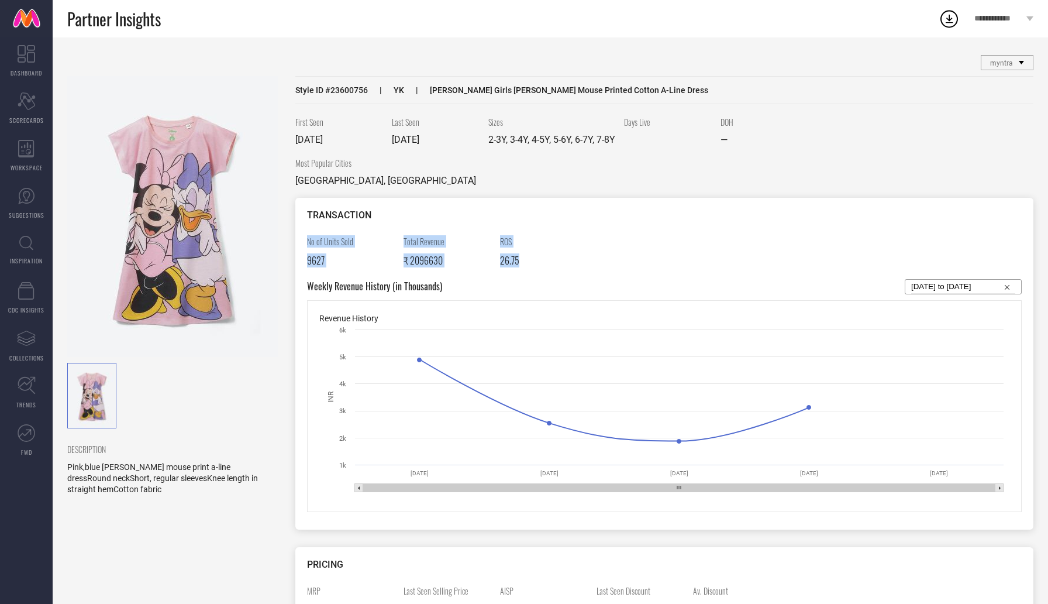
drag, startPoint x: 308, startPoint y: 239, endPoint x: 568, endPoint y: 272, distance: 261.8
click at [568, 272] on div "No of Units Sold 9627 Total Revenue ₹ 2096630 ROS 26.75" at bounding box center [664, 257] width 715 height 44
copy div "No of Units Sold 9627 Total Revenue ₹ 2096630 ROS 26.75"
click at [243, 180] on img at bounding box center [172, 216] width 211 height 281
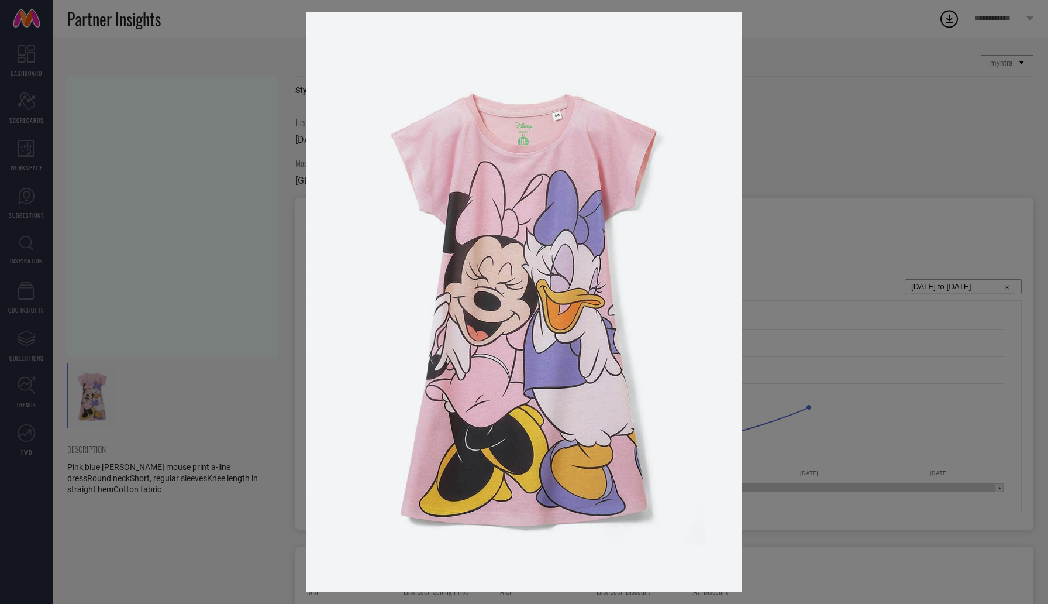
click at [198, 221] on div at bounding box center [524, 302] width 1048 height 604
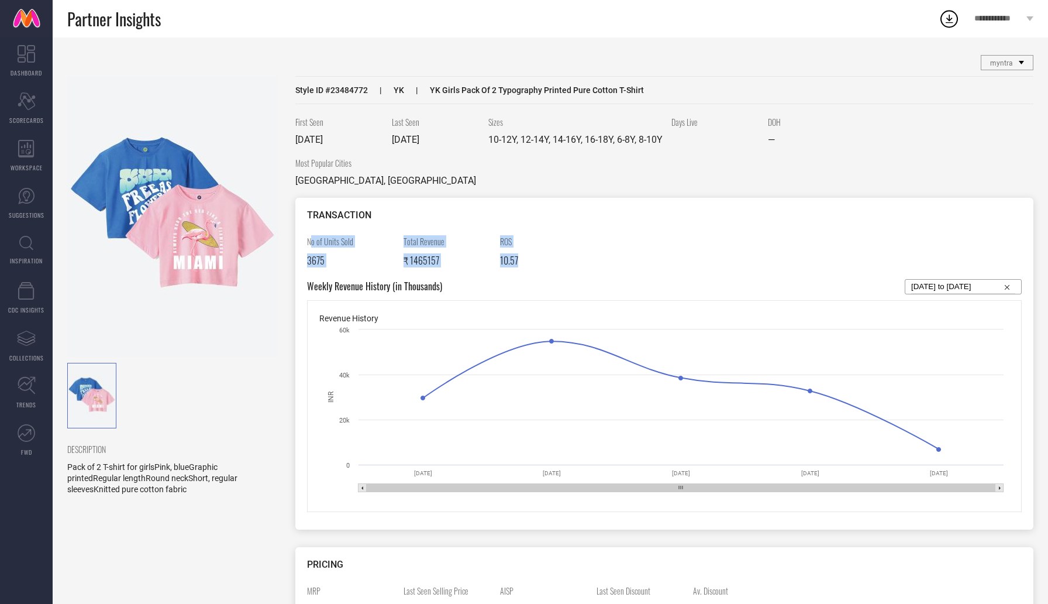
drag, startPoint x: 309, startPoint y: 238, endPoint x: 573, endPoint y: 260, distance: 264.2
click at [573, 260] on div "No of Units Sold 3675 Total Revenue ₹ 1465157 ROS 10.57" at bounding box center [664, 257] width 715 height 44
copy div "o of Units Sold 3675 Total Revenue ₹ 1465157 ROS 10.57"
click at [202, 219] on img at bounding box center [172, 216] width 211 height 281
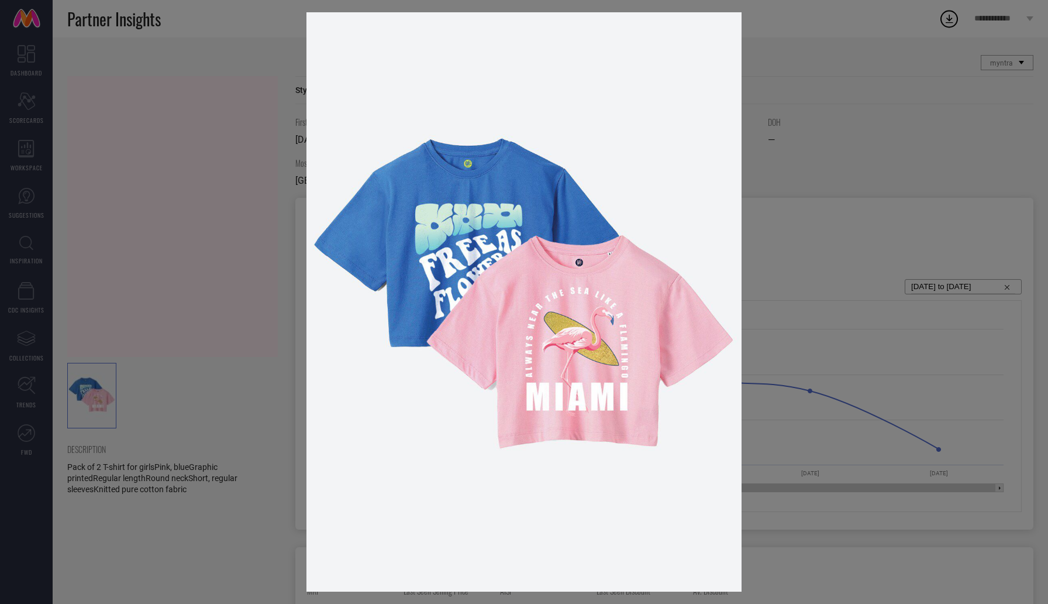
drag, startPoint x: 510, startPoint y: 226, endPoint x: 877, endPoint y: 187, distance: 368.9
click at [877, 187] on div at bounding box center [524, 302] width 1048 height 604
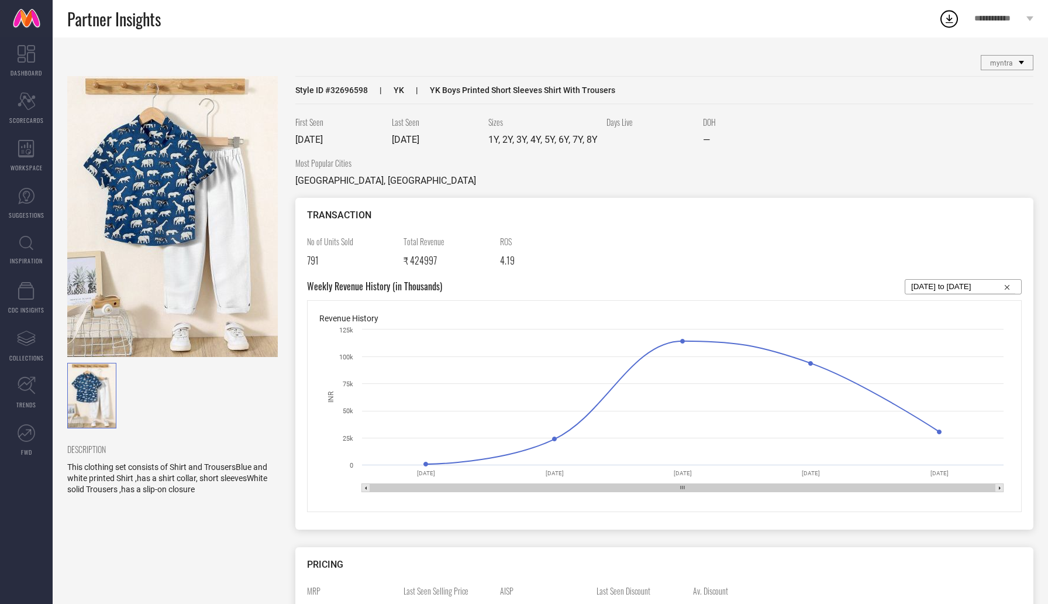
click at [184, 159] on img at bounding box center [172, 216] width 211 height 281
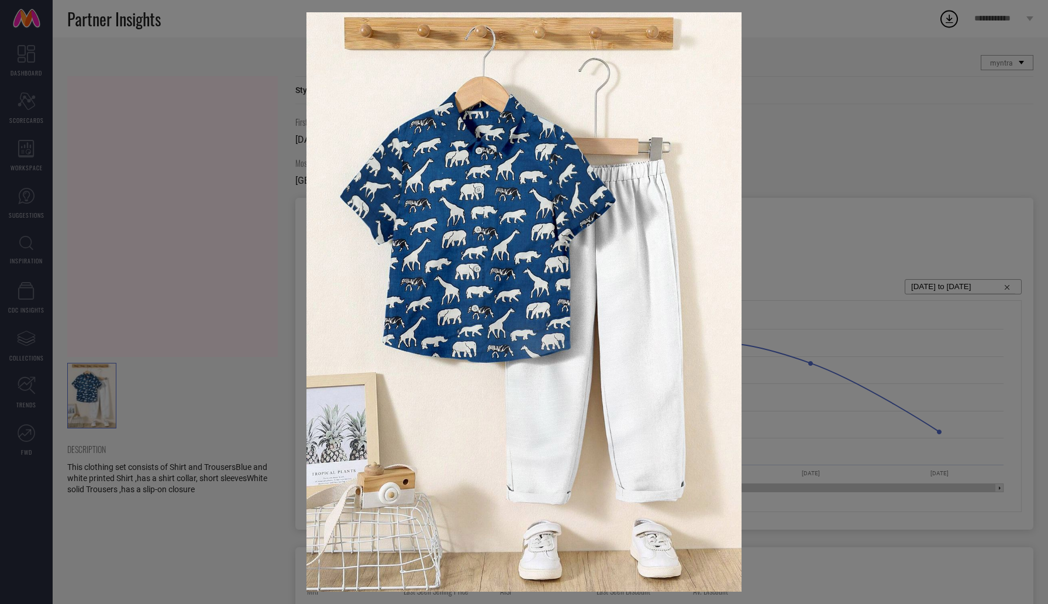
click at [260, 163] on div at bounding box center [524, 302] width 1048 height 604
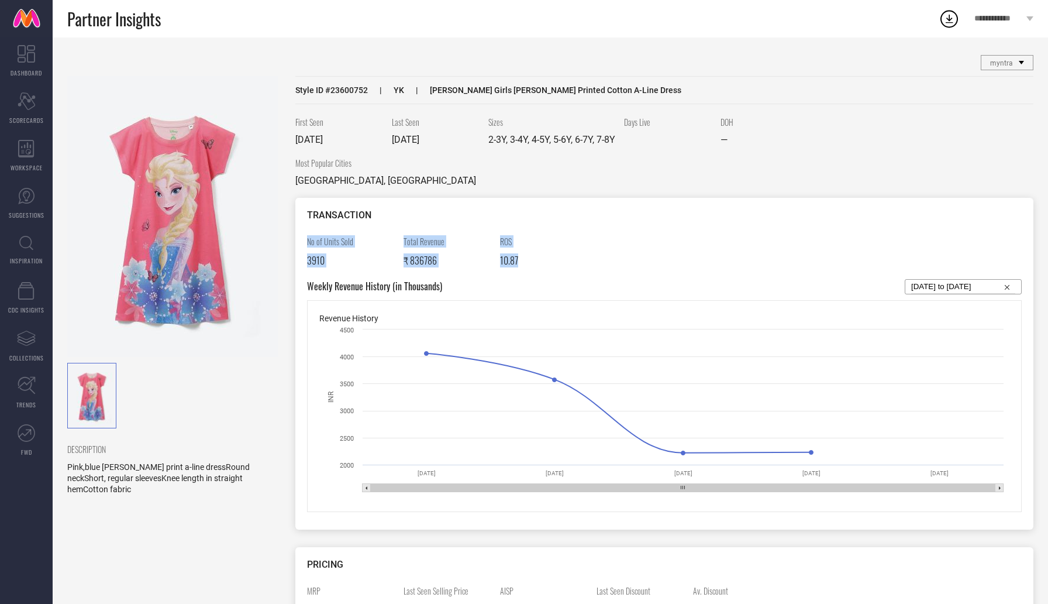
drag, startPoint x: 308, startPoint y: 239, endPoint x: 564, endPoint y: 264, distance: 257.5
click at [564, 264] on div "No of Units Sold 3910 Total Revenue ₹ 836786 ROS 10.87" at bounding box center [664, 257] width 715 height 44
copy div "No of Units Sold 3910 Total Revenue ₹ 836786 ROS 10.87"
click at [87, 224] on img at bounding box center [172, 216] width 211 height 281
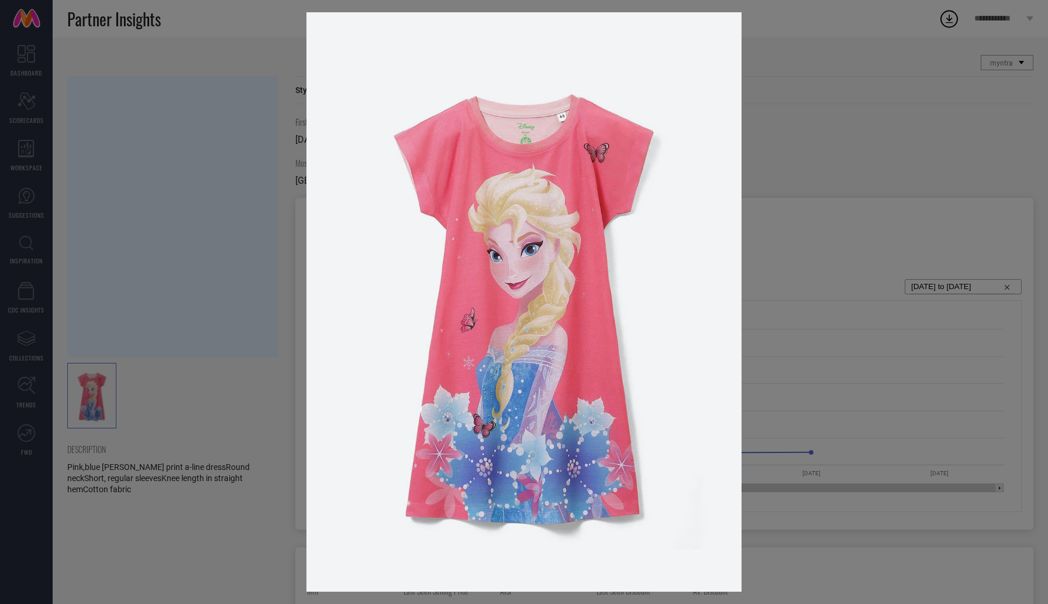
click at [143, 170] on div at bounding box center [524, 302] width 1048 height 604
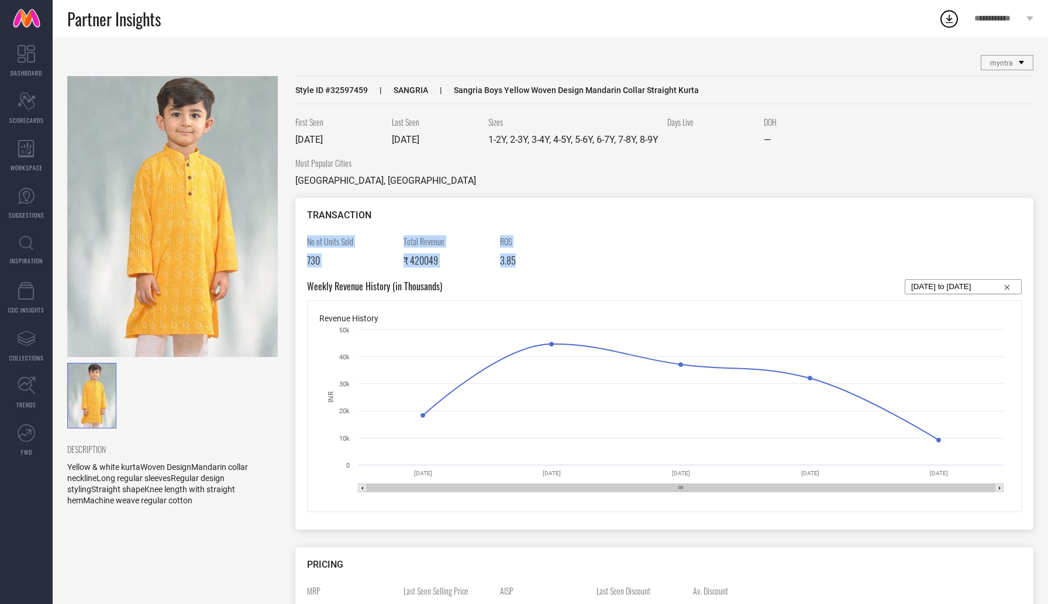
drag, startPoint x: 308, startPoint y: 238, endPoint x: 529, endPoint y: 254, distance: 221.7
click at [529, 254] on div "No of Units Sold 730 Total Revenue ₹ 420049 ROS 3.85" at bounding box center [664, 257] width 715 height 44
copy div "No of Units Sold 730 Total Revenue ₹ 420049 ROS 3.85"
click at [225, 205] on img at bounding box center [172, 216] width 211 height 281
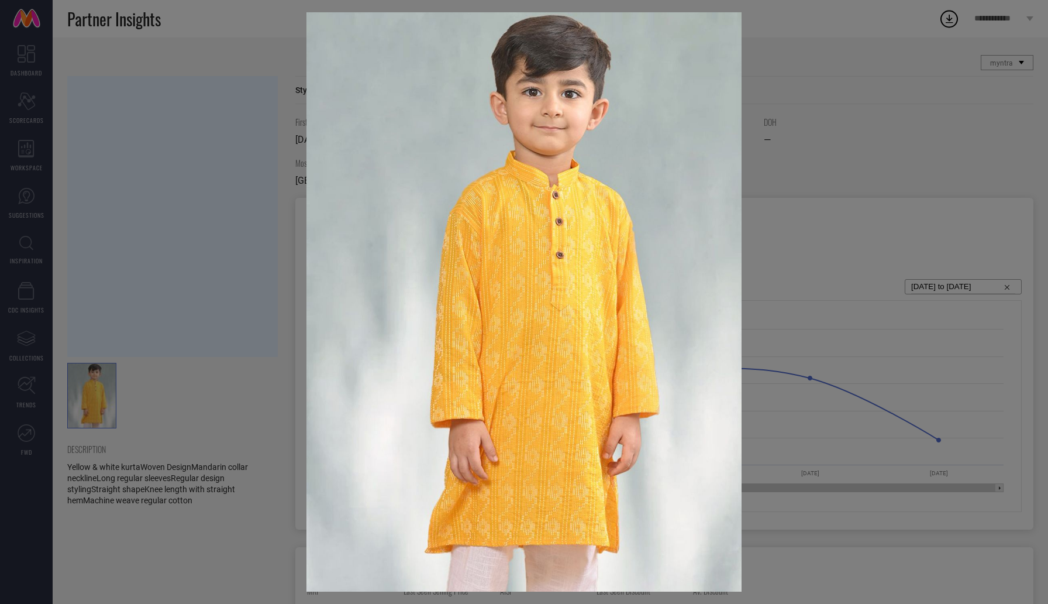
drag, startPoint x: 535, startPoint y: 204, endPoint x: 425, endPoint y: 4, distance: 228.3
click at [0, 0] on div at bounding box center [524, 302] width 1048 height 604
